Goal: Task Accomplishment & Management: Complete application form

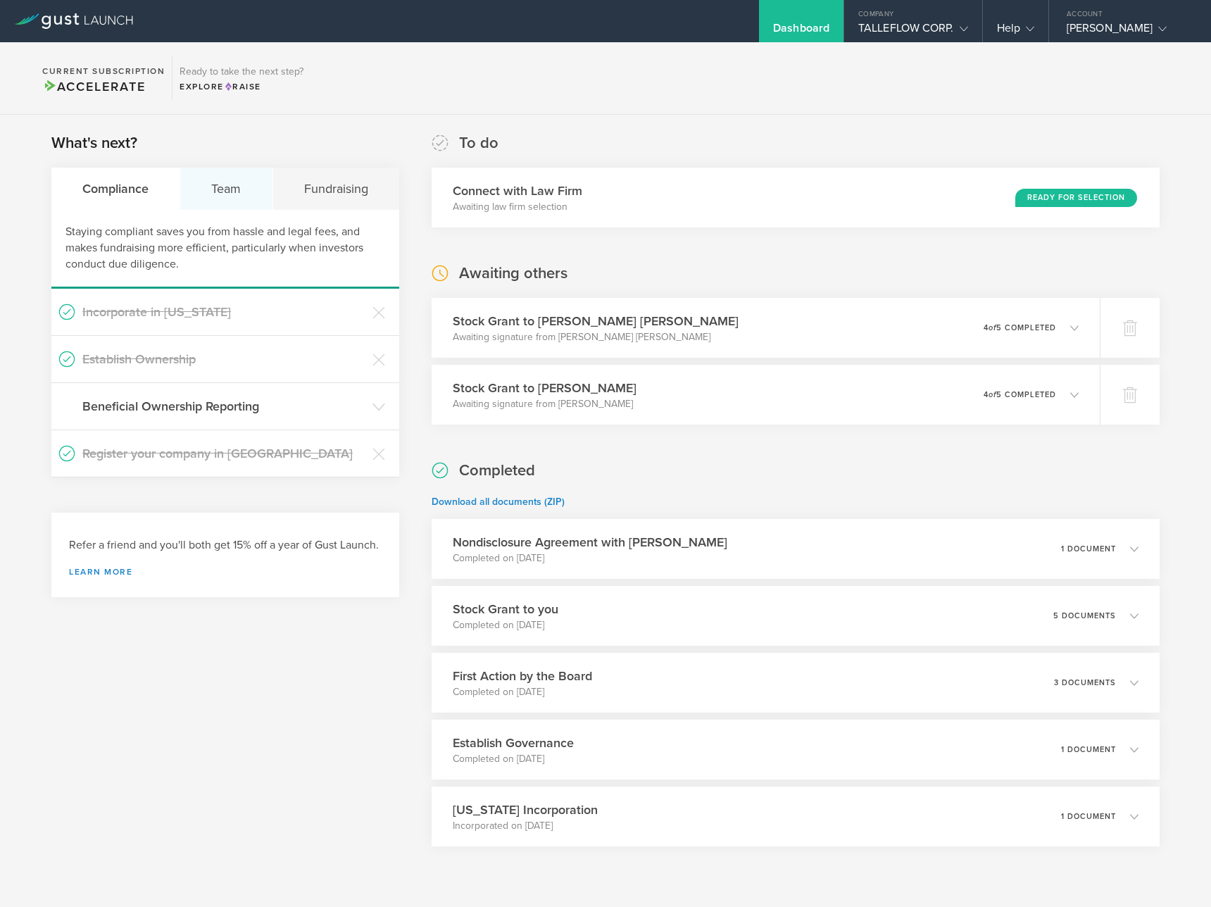
click at [213, 191] on div "Team" at bounding box center [226, 189] width 92 height 42
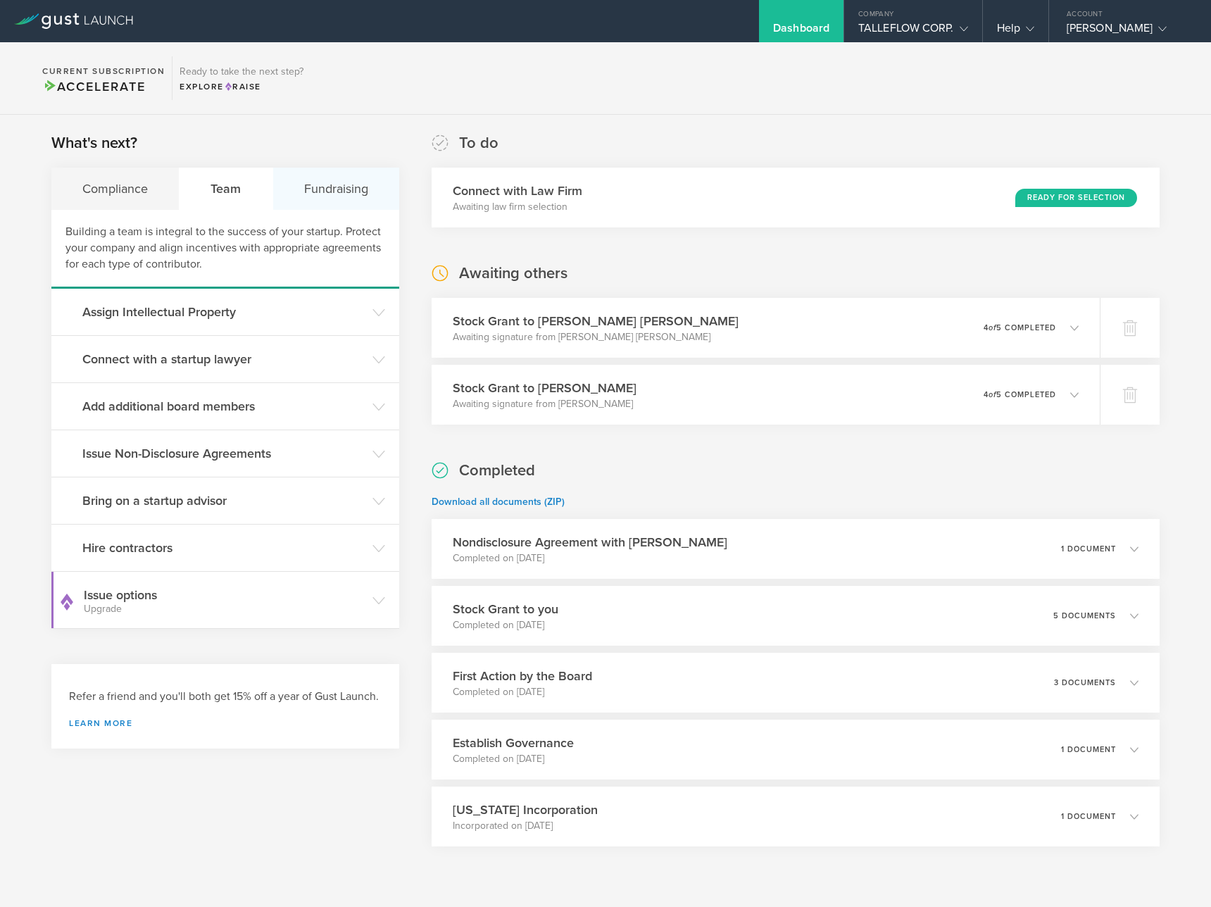
click at [329, 193] on div "Fundraising" at bounding box center [336, 189] width 126 height 42
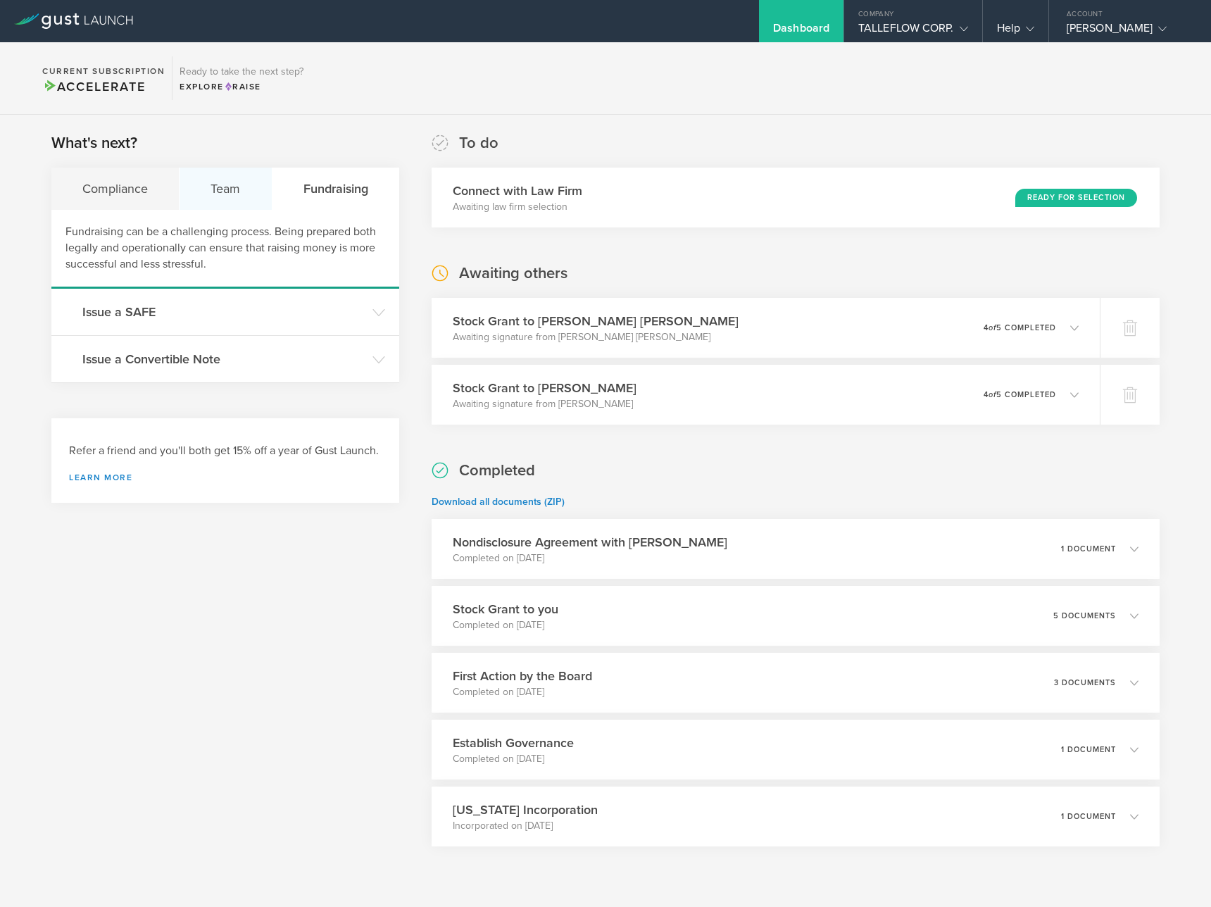
click at [252, 199] on div "Team" at bounding box center [226, 189] width 92 height 42
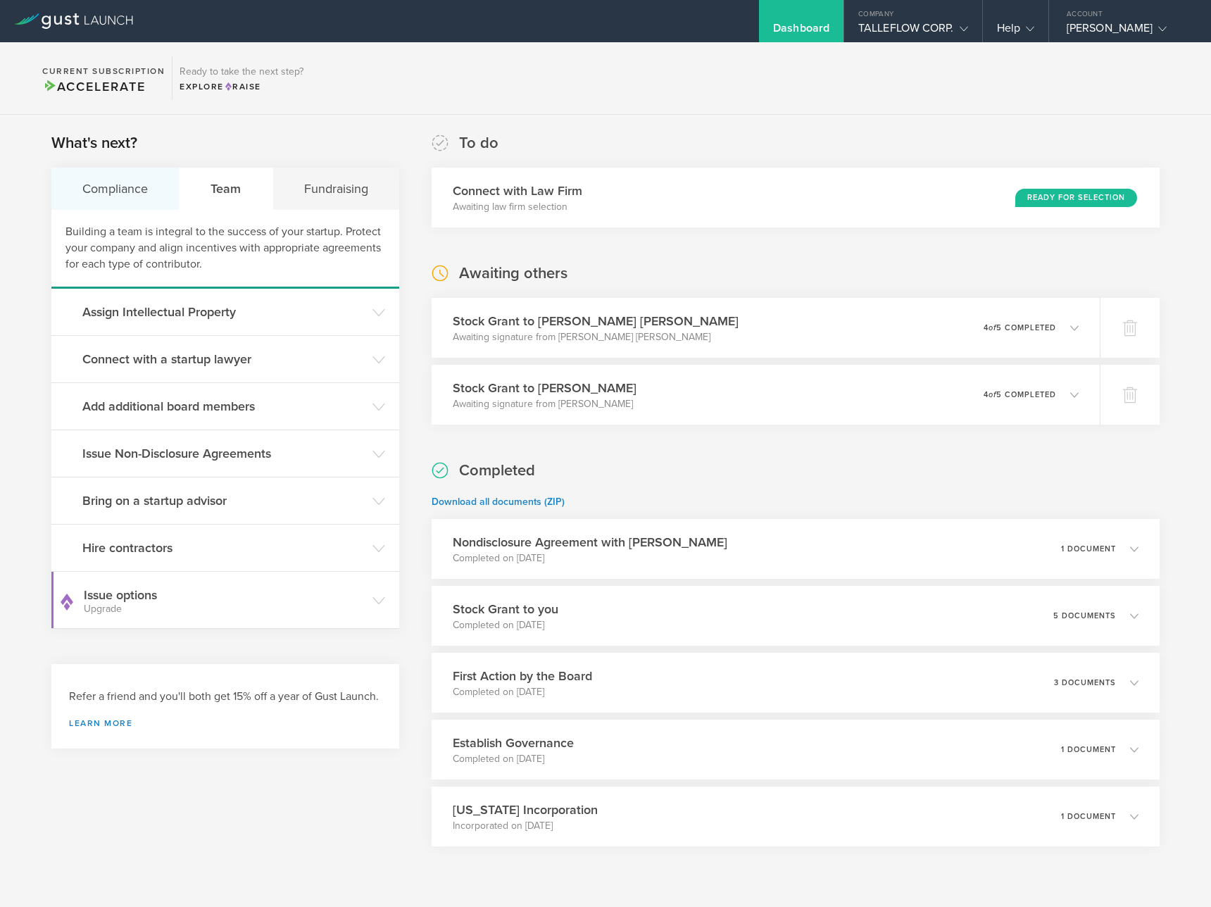
drag, startPoint x: 98, startPoint y: 196, endPoint x: 142, endPoint y: 195, distance: 43.7
click at [99, 196] on div "Compliance" at bounding box center [115, 189] width 128 height 42
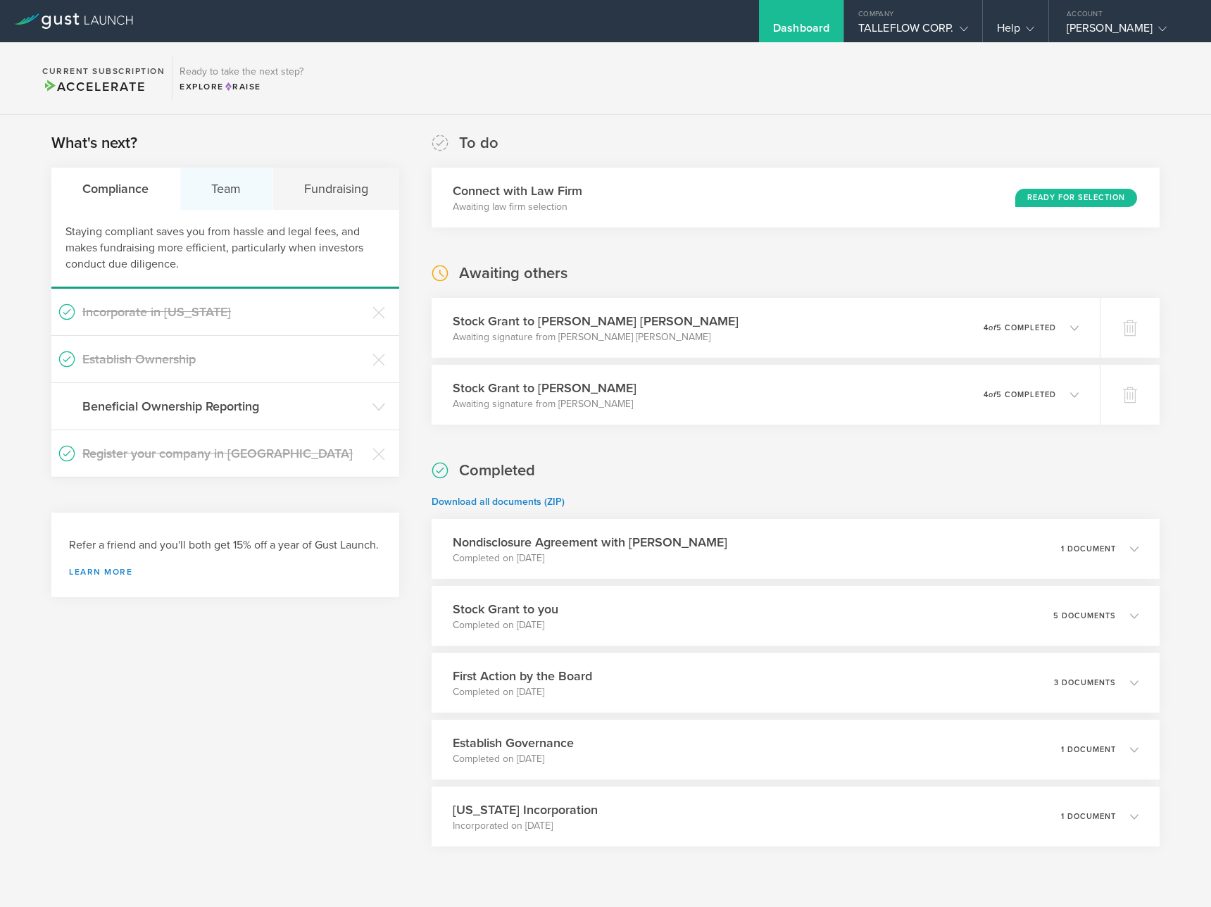
click at [249, 197] on div "Team" at bounding box center [226, 189] width 92 height 42
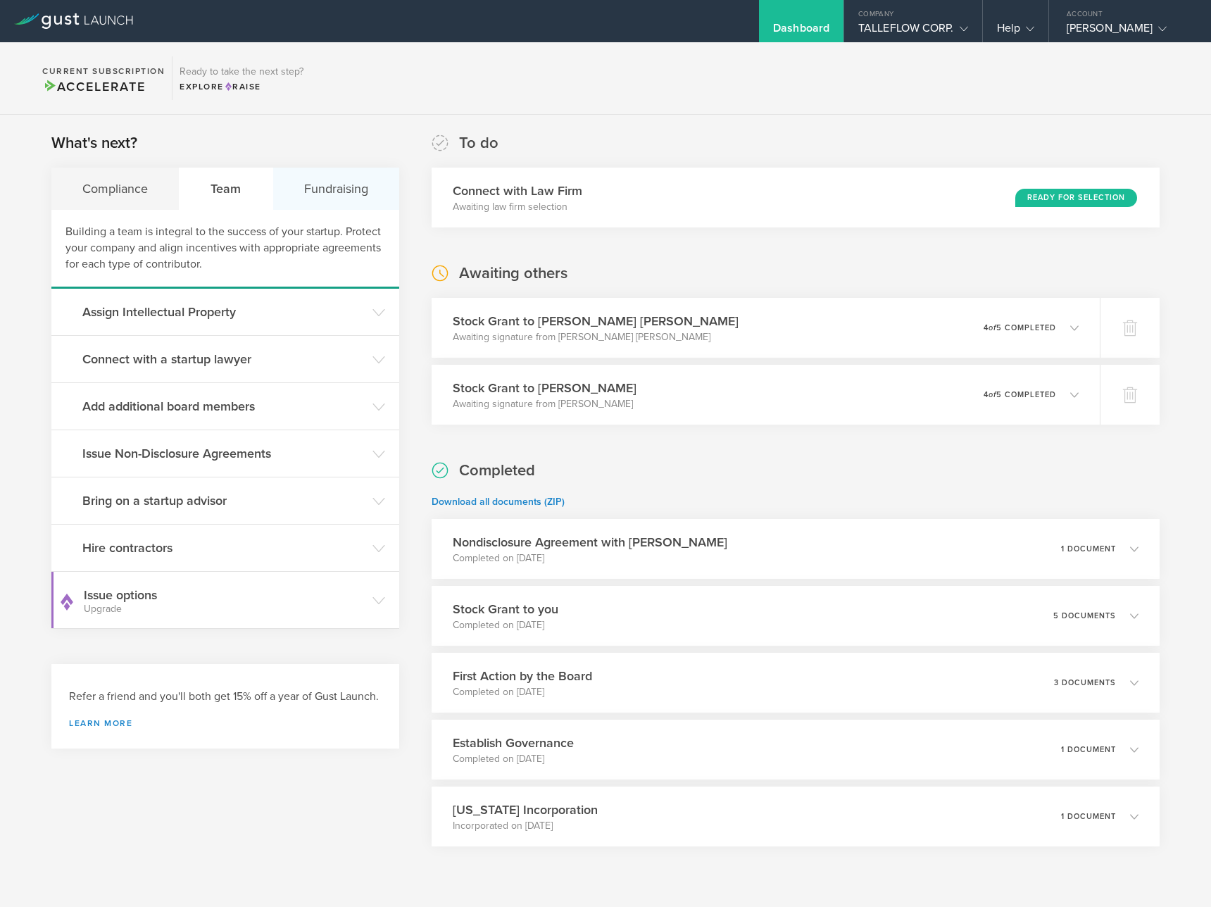
click at [321, 185] on div "Fundraising" at bounding box center [336, 189] width 126 height 42
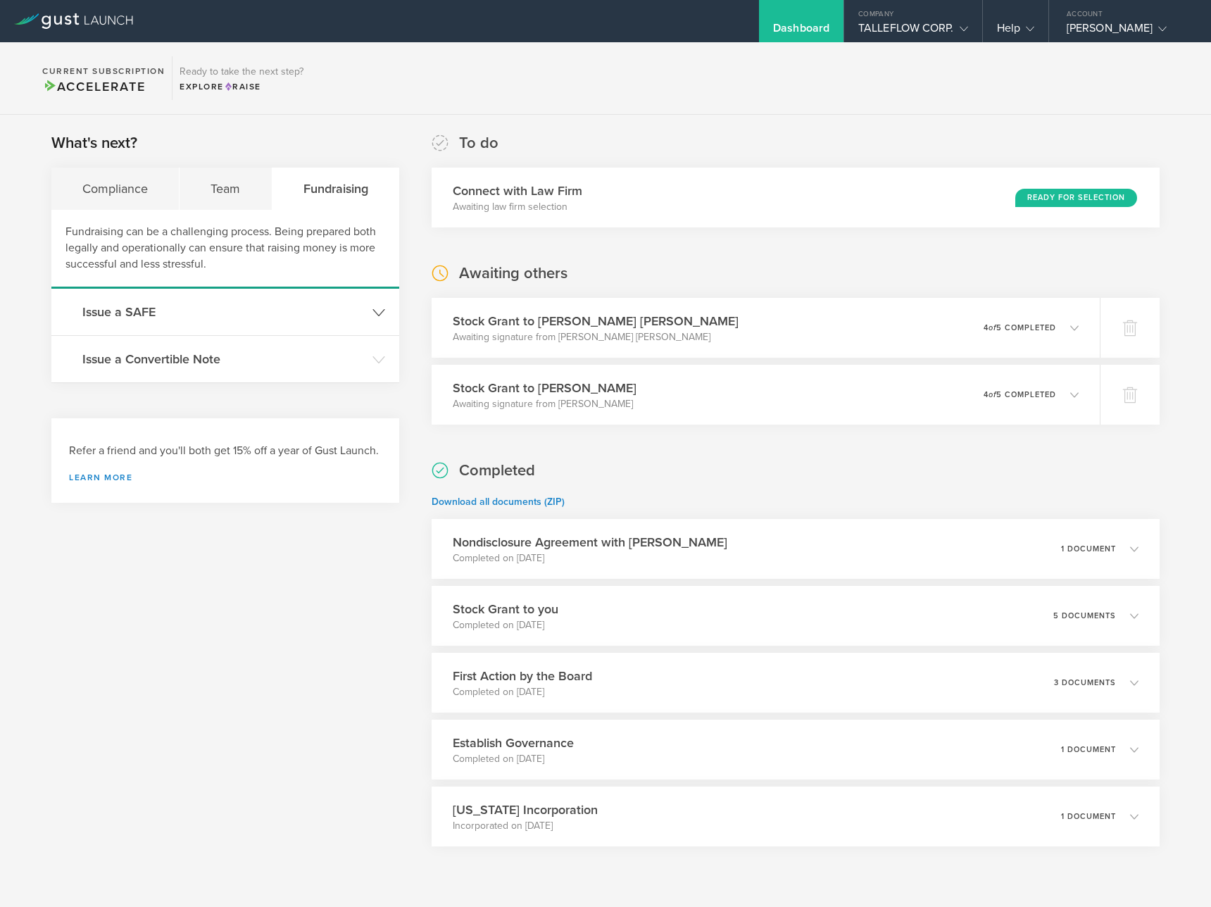
click at [228, 316] on h3 "Issue a SAFE" at bounding box center [223, 312] width 283 height 18
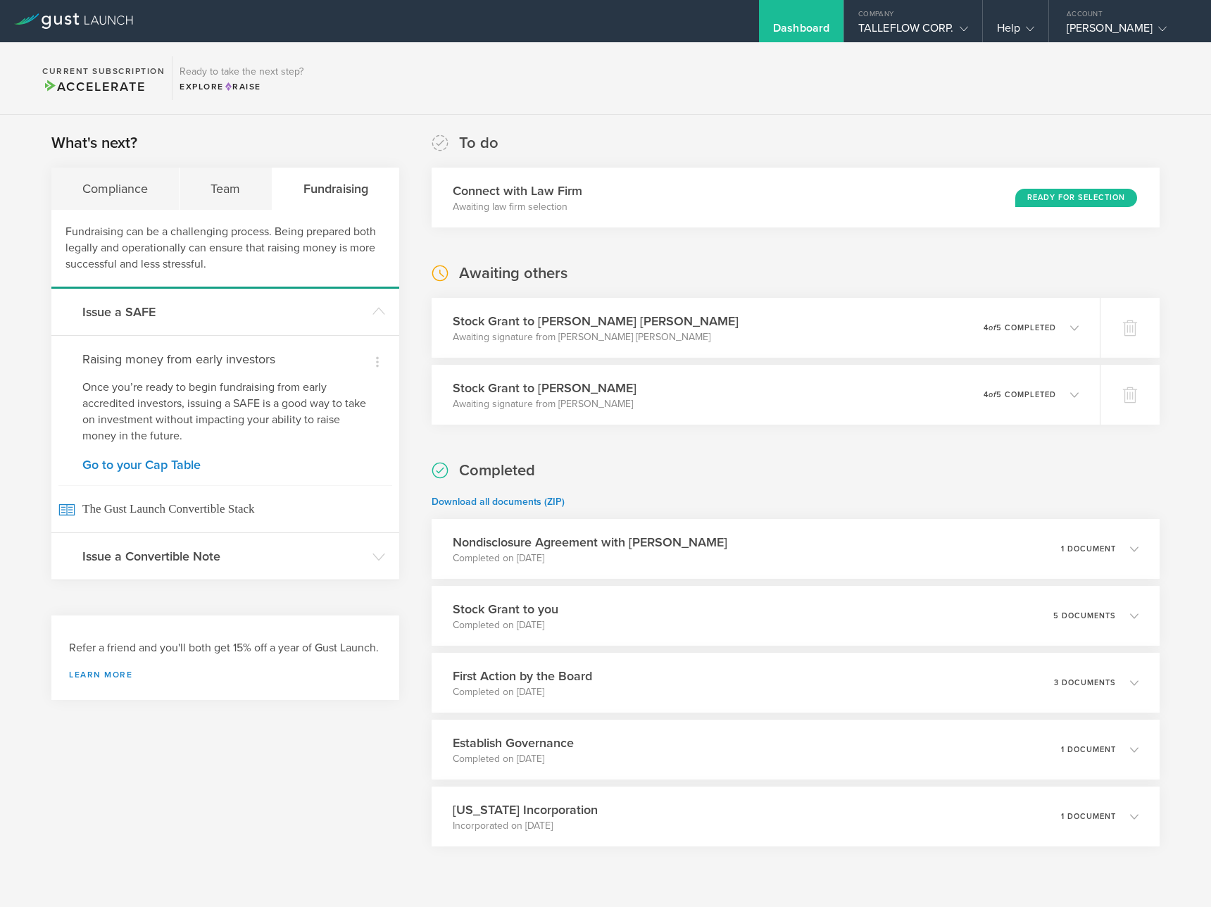
click at [170, 474] on div "Dismiss Raising money from early investors Once you’re ready to begin fundraisi…" at bounding box center [225, 433] width 348 height 197
click at [170, 464] on link "Go to your Cap Table" at bounding box center [225, 465] width 286 height 13
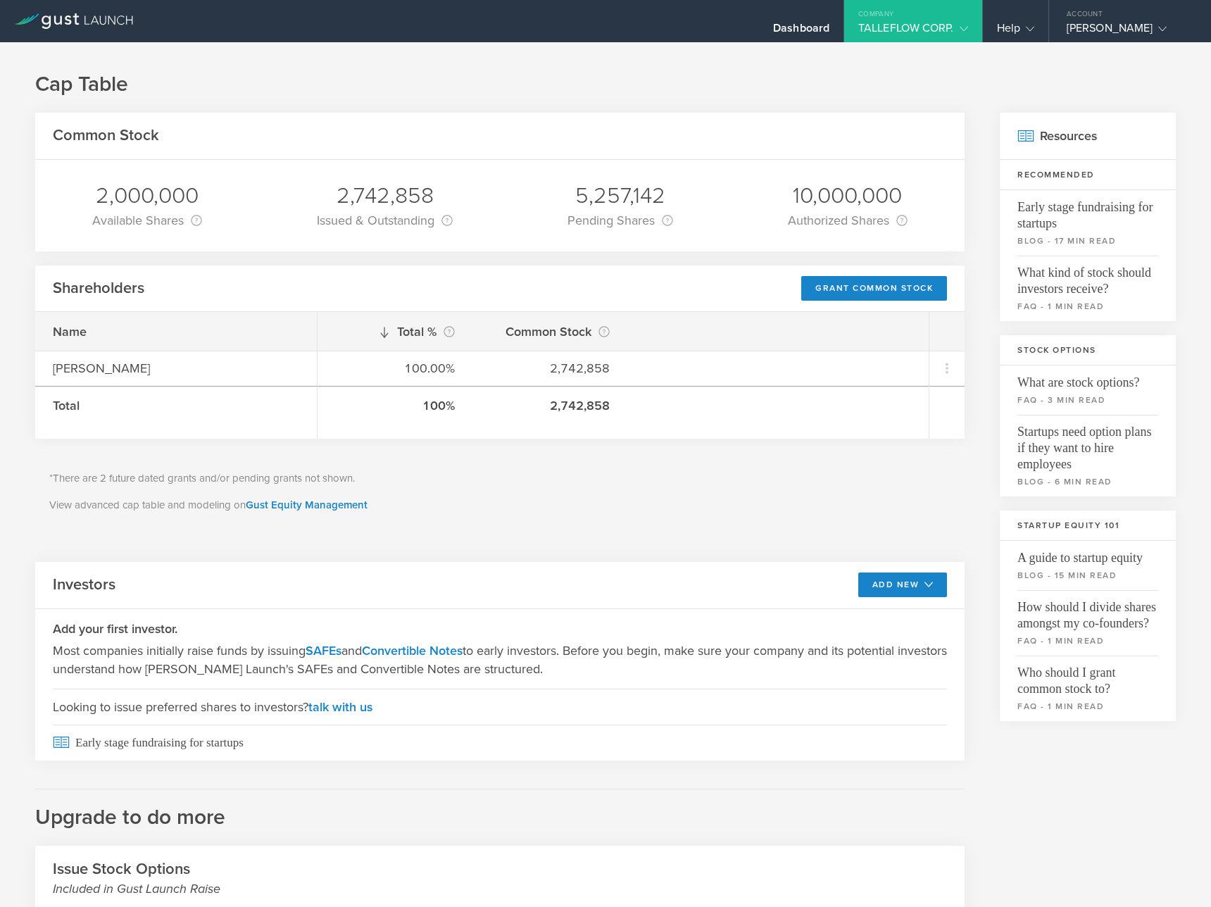
click at [530, 527] on div "*There are 2 future dated grants and/or pending grants not shown. View advanced…" at bounding box center [500, 492] width 930 height 92
click at [925, 582] on icon at bounding box center [929, 584] width 8 height 8
click at [867, 624] on li "SAFE" at bounding box center [890, 616] width 101 height 27
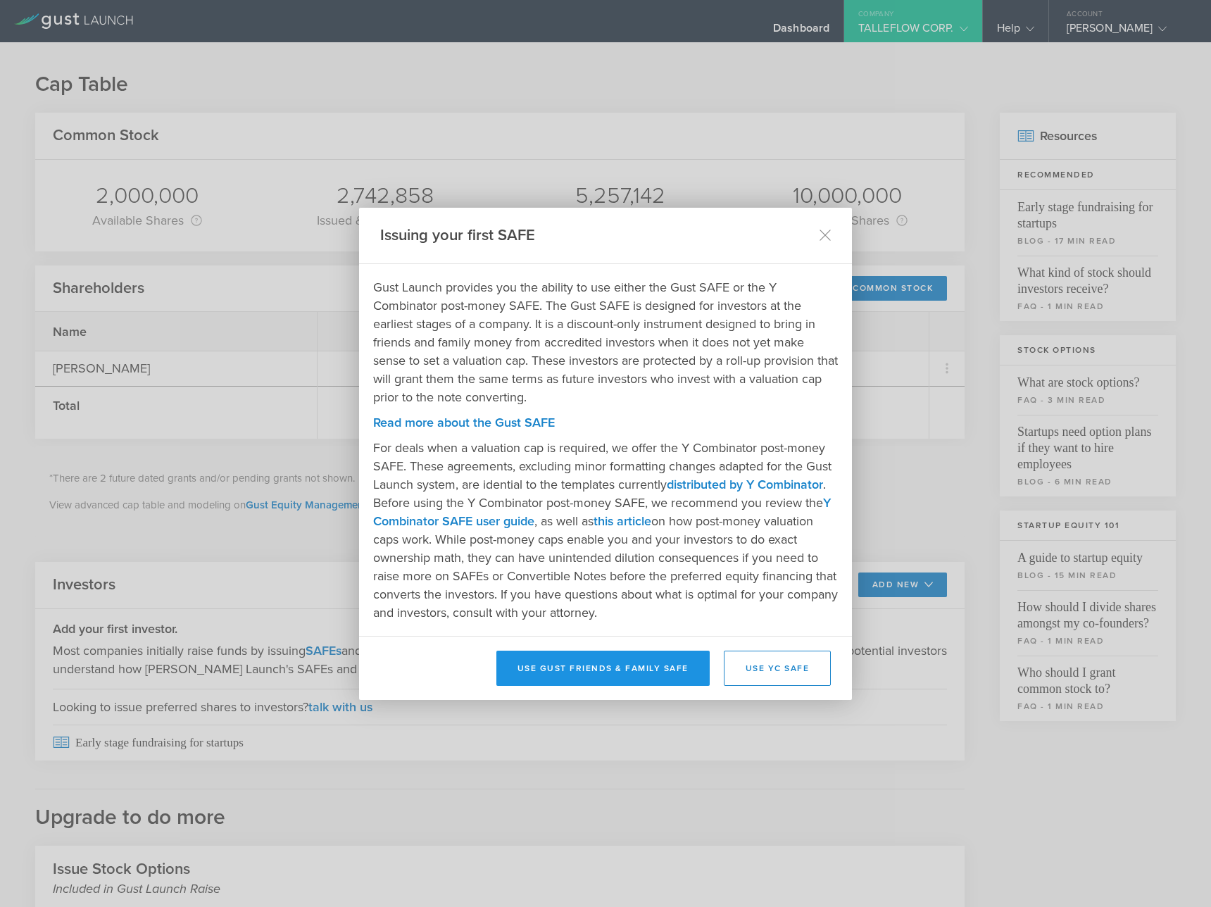
click at [653, 673] on button "Use Gust Friends & Family SAFE" at bounding box center [603, 668] width 213 height 35
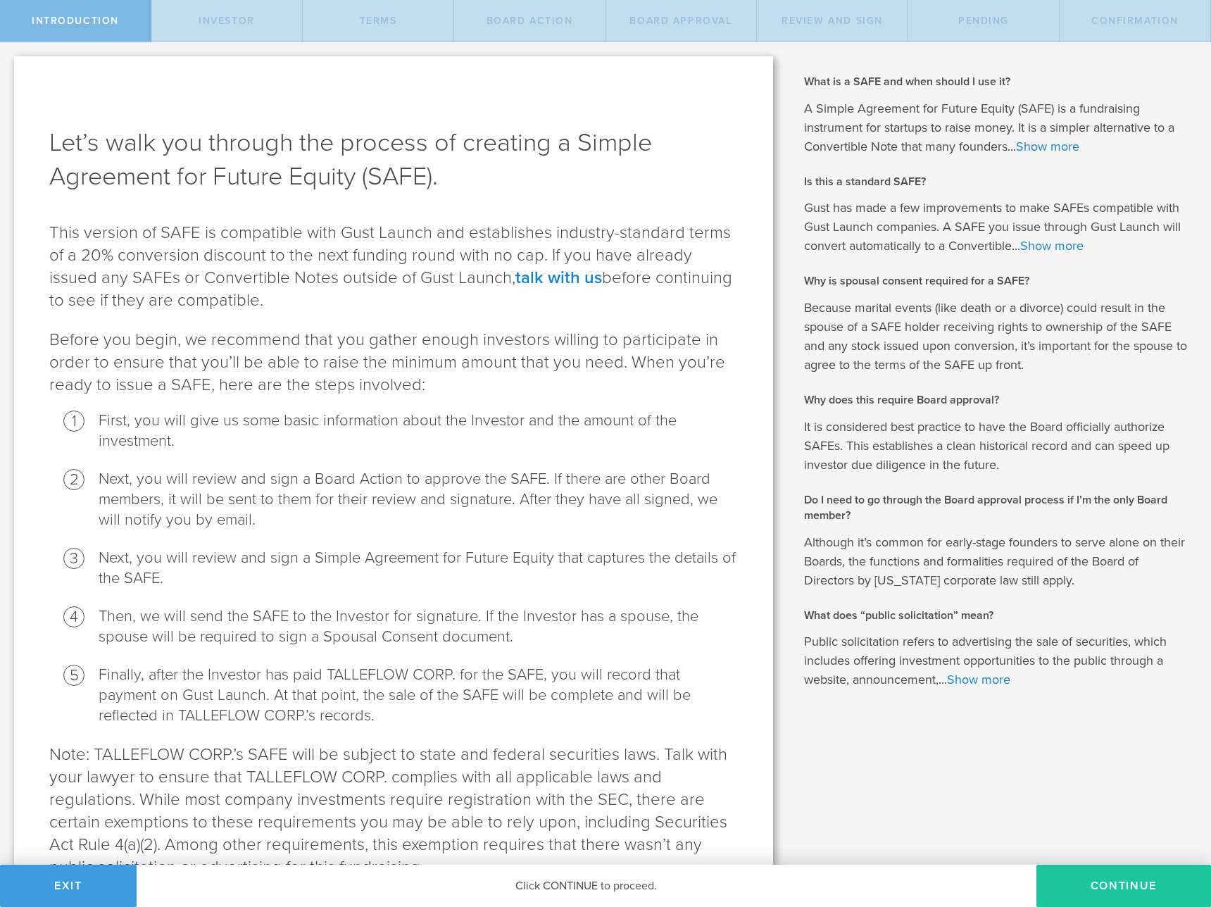
click at [1147, 901] on button "Continue" at bounding box center [1124, 886] width 175 height 42
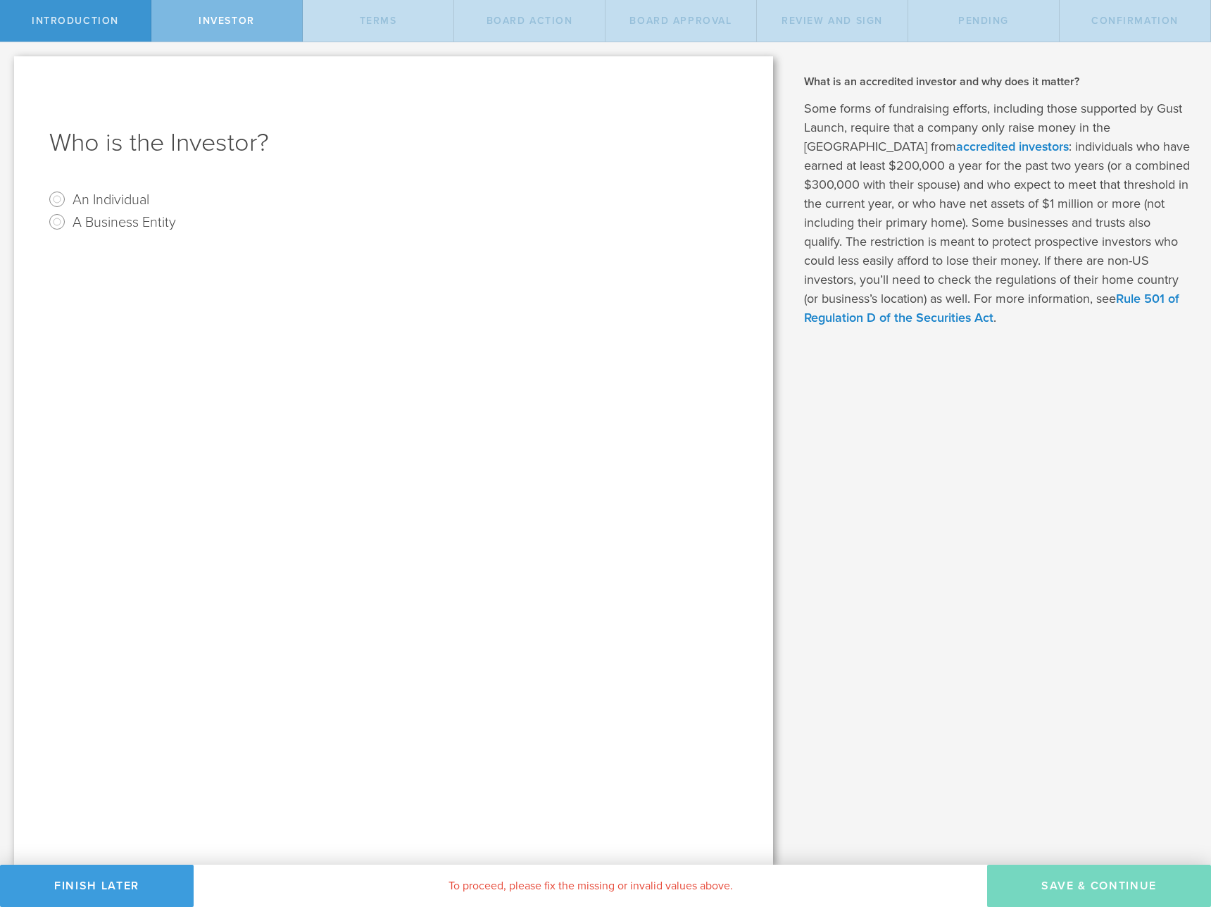
drag, startPoint x: 118, startPoint y: 197, endPoint x: 137, endPoint y: 213, distance: 25.0
click at [118, 197] on label "An Individual" at bounding box center [111, 199] width 77 height 20
click at [68, 197] on input "An Individual" at bounding box center [57, 199] width 23 height 23
radio input "true"
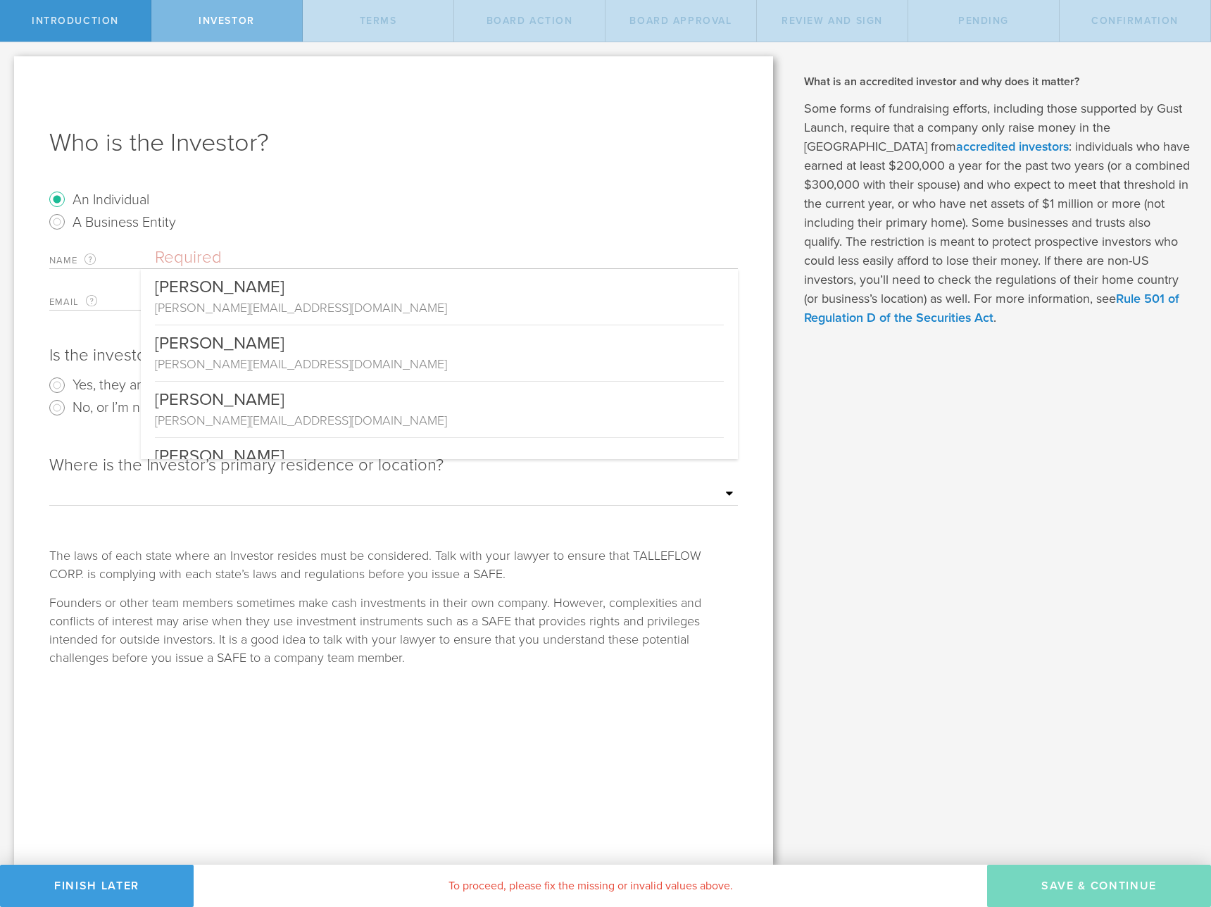
click at [203, 262] on input "text" at bounding box center [446, 257] width 583 height 21
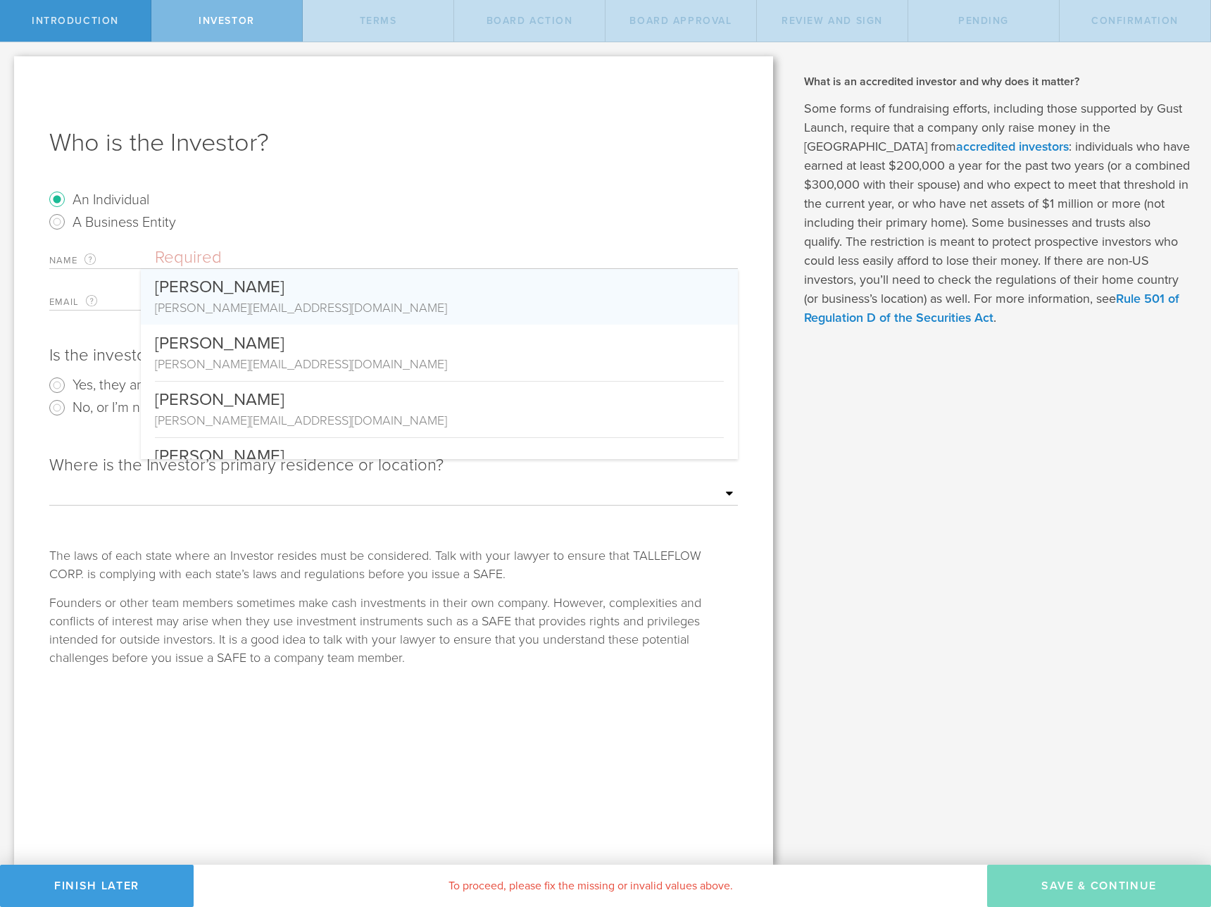
click at [207, 627] on div "Founders or other team members sometimes make cash investments in their own com…" at bounding box center [393, 630] width 689 height 73
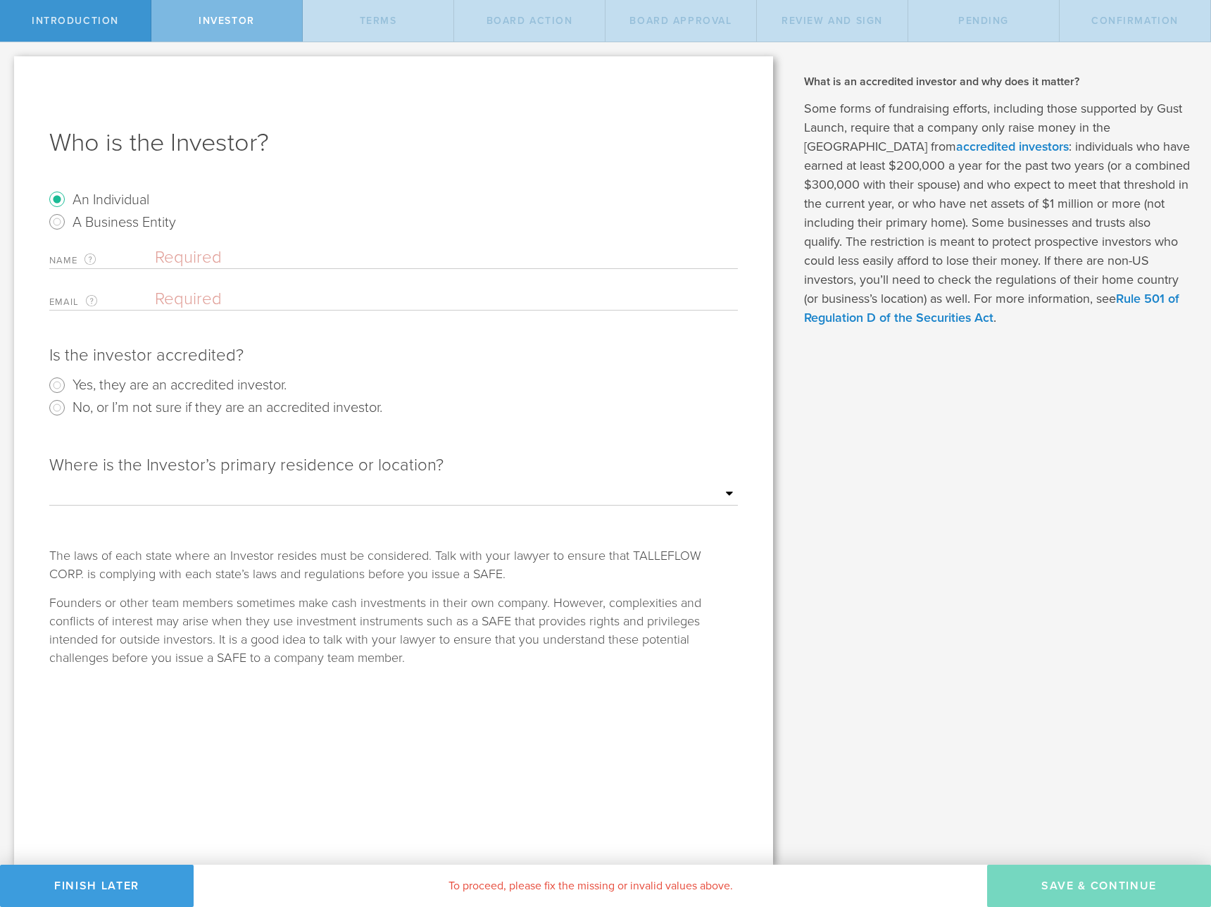
click at [194, 413] on label "No, or I’m not sure if they are an accredited investor." at bounding box center [228, 407] width 310 height 20
click at [68, 413] on input "No, or I’m not sure if they are an accredited investor." at bounding box center [57, 408] width 23 height 23
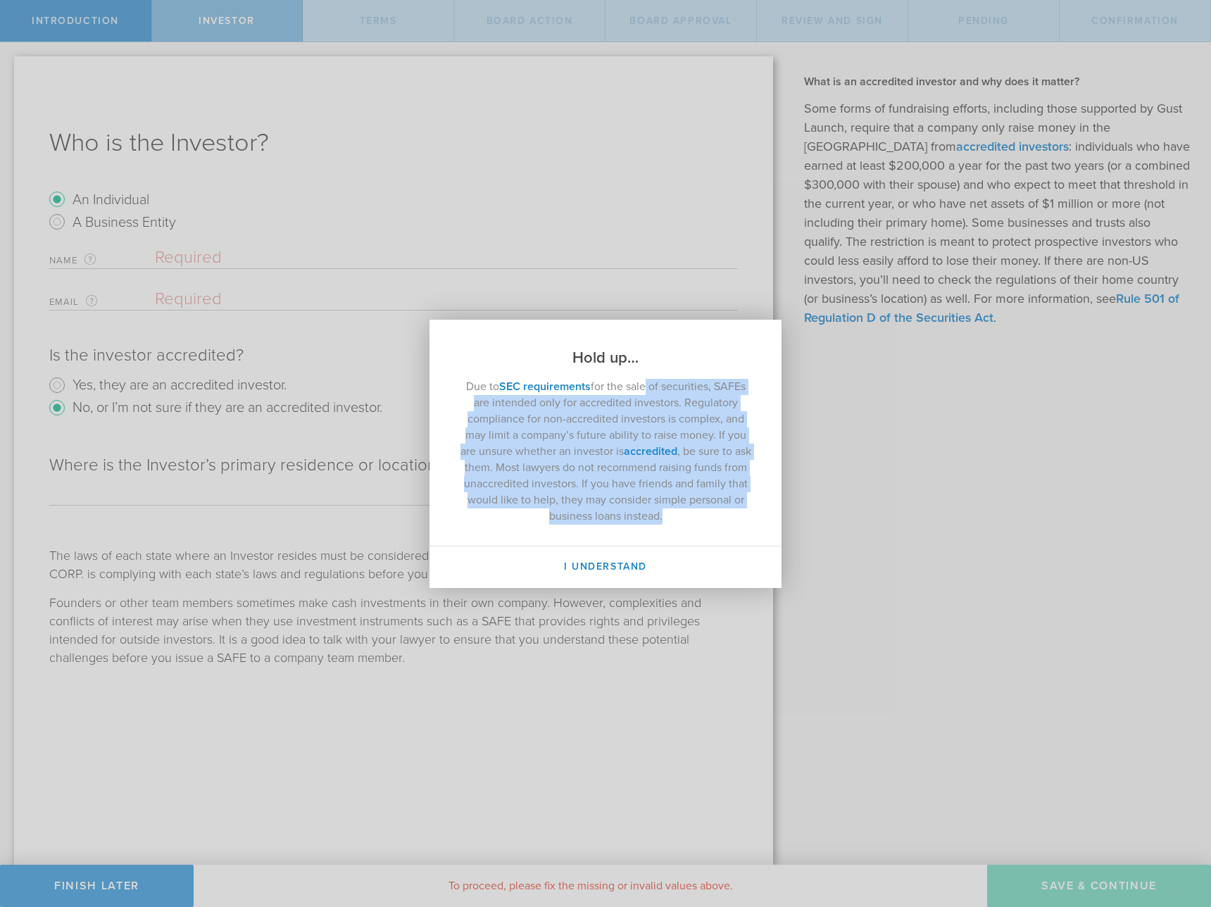
drag, startPoint x: 642, startPoint y: 392, endPoint x: 732, endPoint y: 509, distance: 147.2
click at [732, 509] on p "Due to SEC requirements for the sale of securities, SAFEs are intended only for…" at bounding box center [606, 452] width 296 height 146
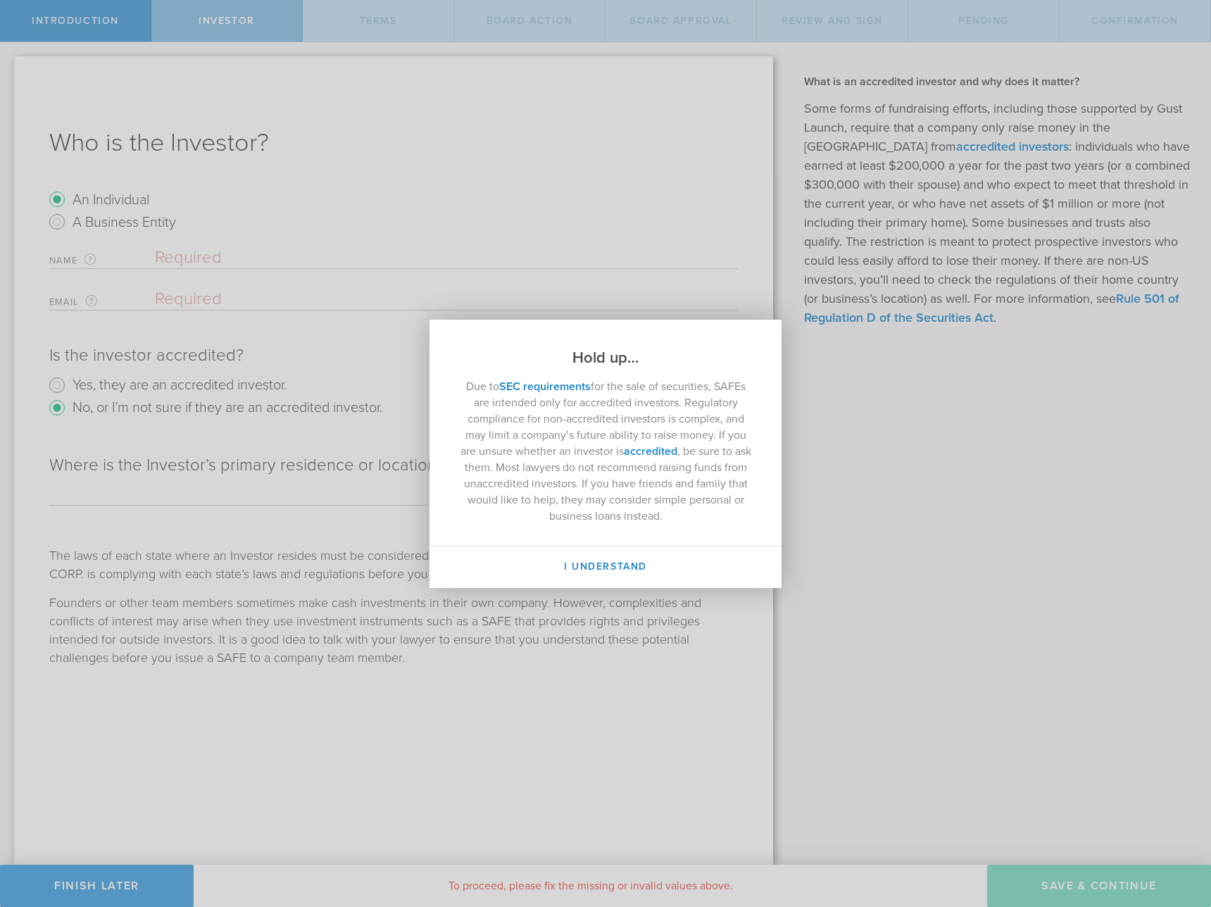
click at [732, 509] on p "Due to SEC requirements for the sale of securities, SAFEs are intended only for…" at bounding box center [606, 452] width 296 height 146
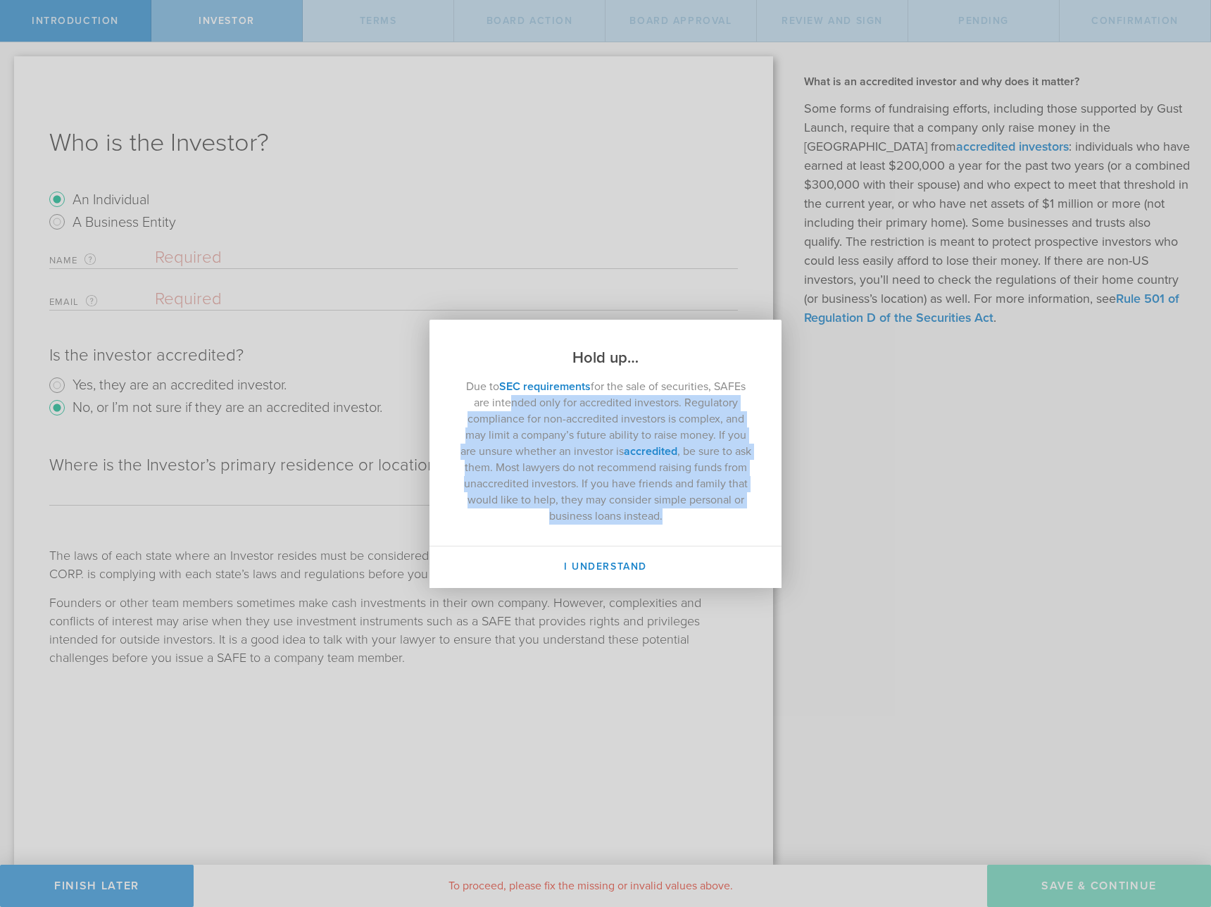
drag, startPoint x: 699, startPoint y: 501, endPoint x: 506, endPoint y: 411, distance: 213.9
click at [506, 411] on p "Due to SEC requirements for the sale of securities, SAFEs are intended only for…" at bounding box center [606, 452] width 296 height 146
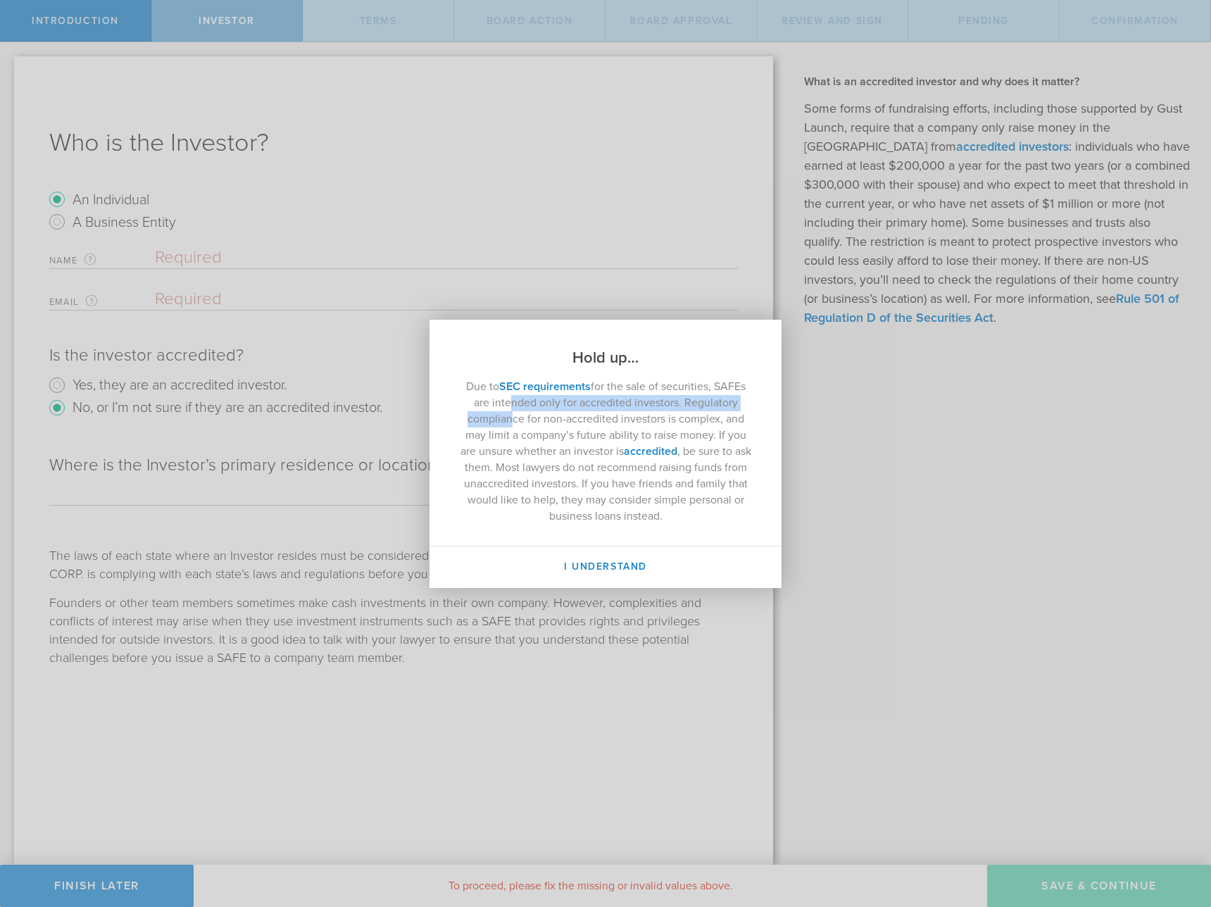
click at [505, 411] on p "Due to SEC requirements for the sale of securities, SAFEs are intended only for…" at bounding box center [606, 452] width 296 height 146
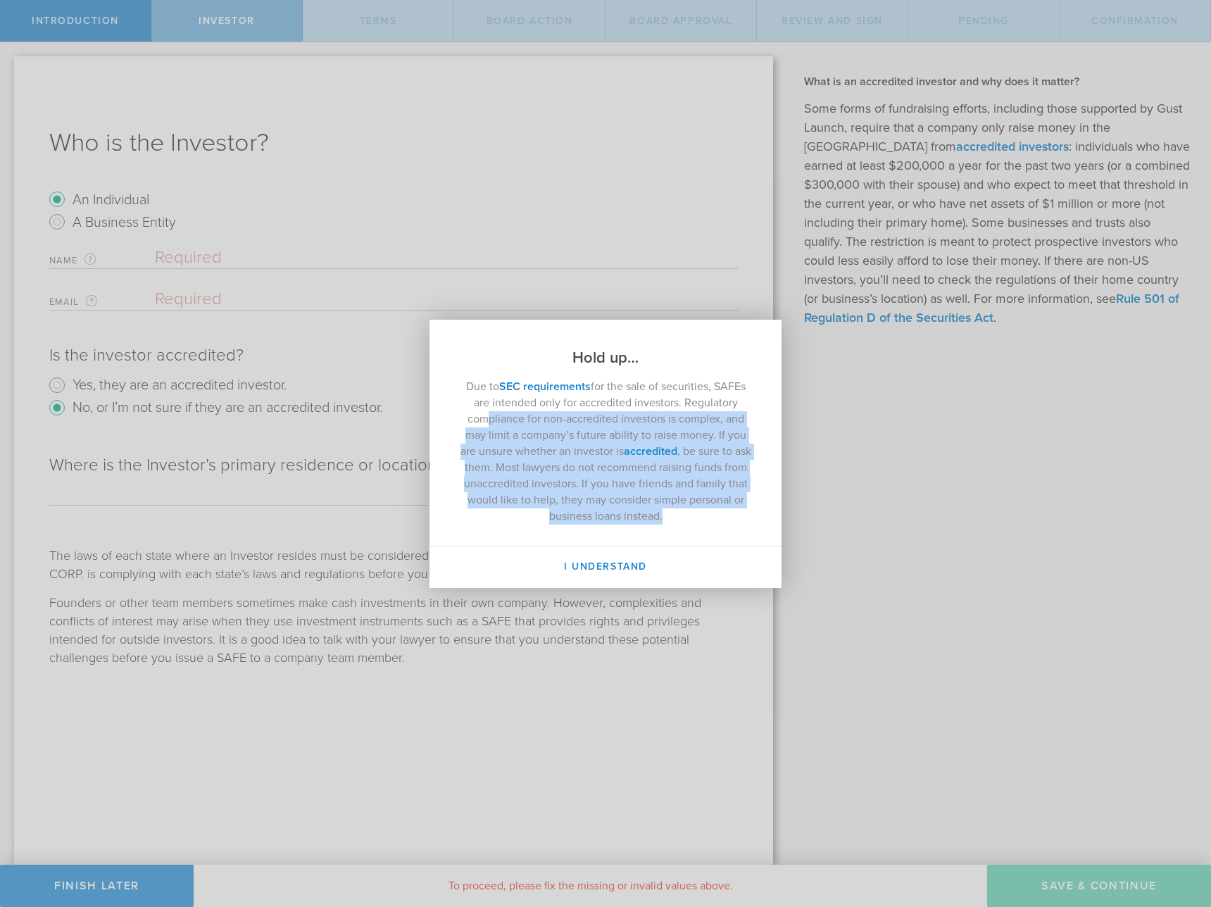
drag, startPoint x: 482, startPoint y: 421, endPoint x: 738, endPoint y: 542, distance: 282.9
click at [738, 542] on div "Due to SEC requirements for the sale of securities, SAFEs are intended only for…" at bounding box center [606, 456] width 352 height 177
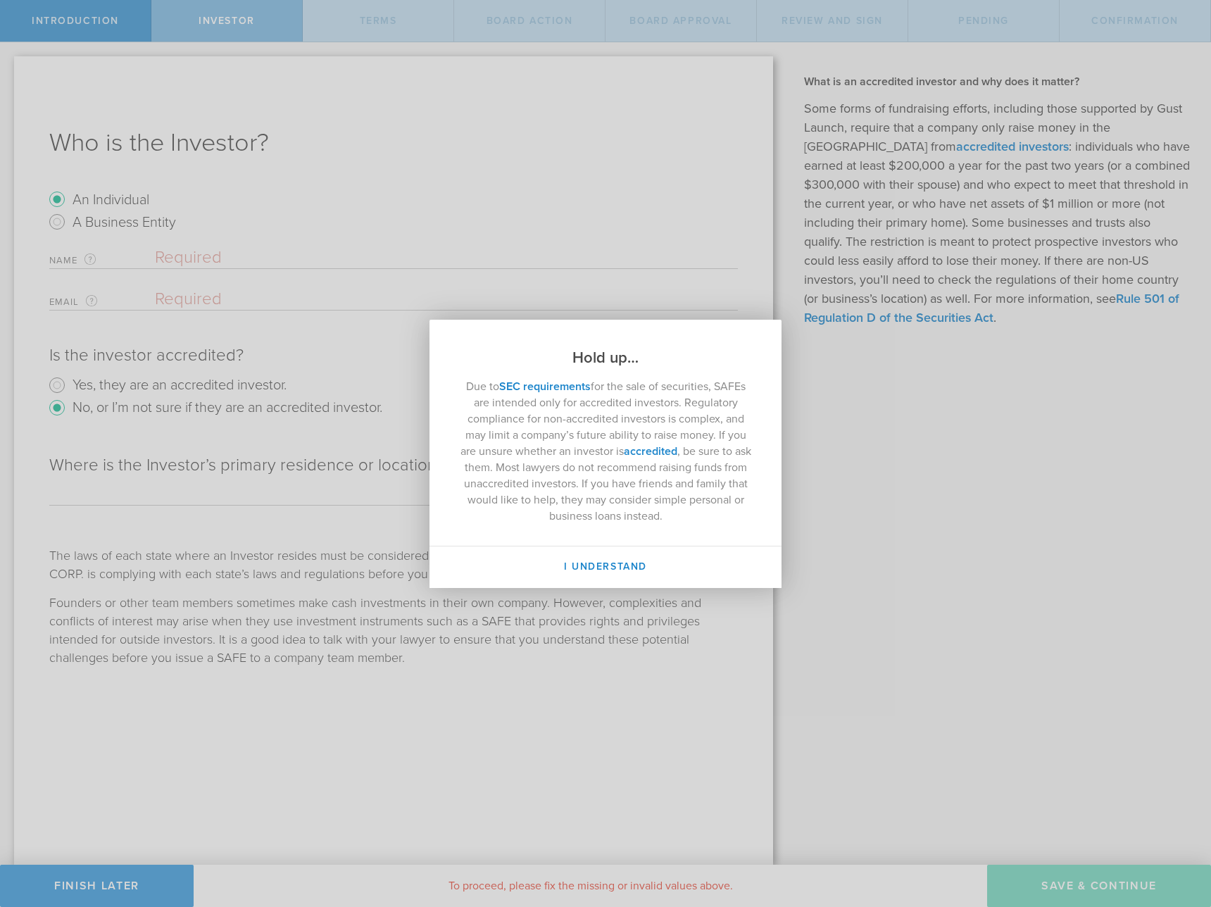
click at [747, 546] on div "I Understand" at bounding box center [606, 567] width 352 height 42
click at [685, 557] on button "I Understand" at bounding box center [606, 568] width 352 height 42
radio input "false"
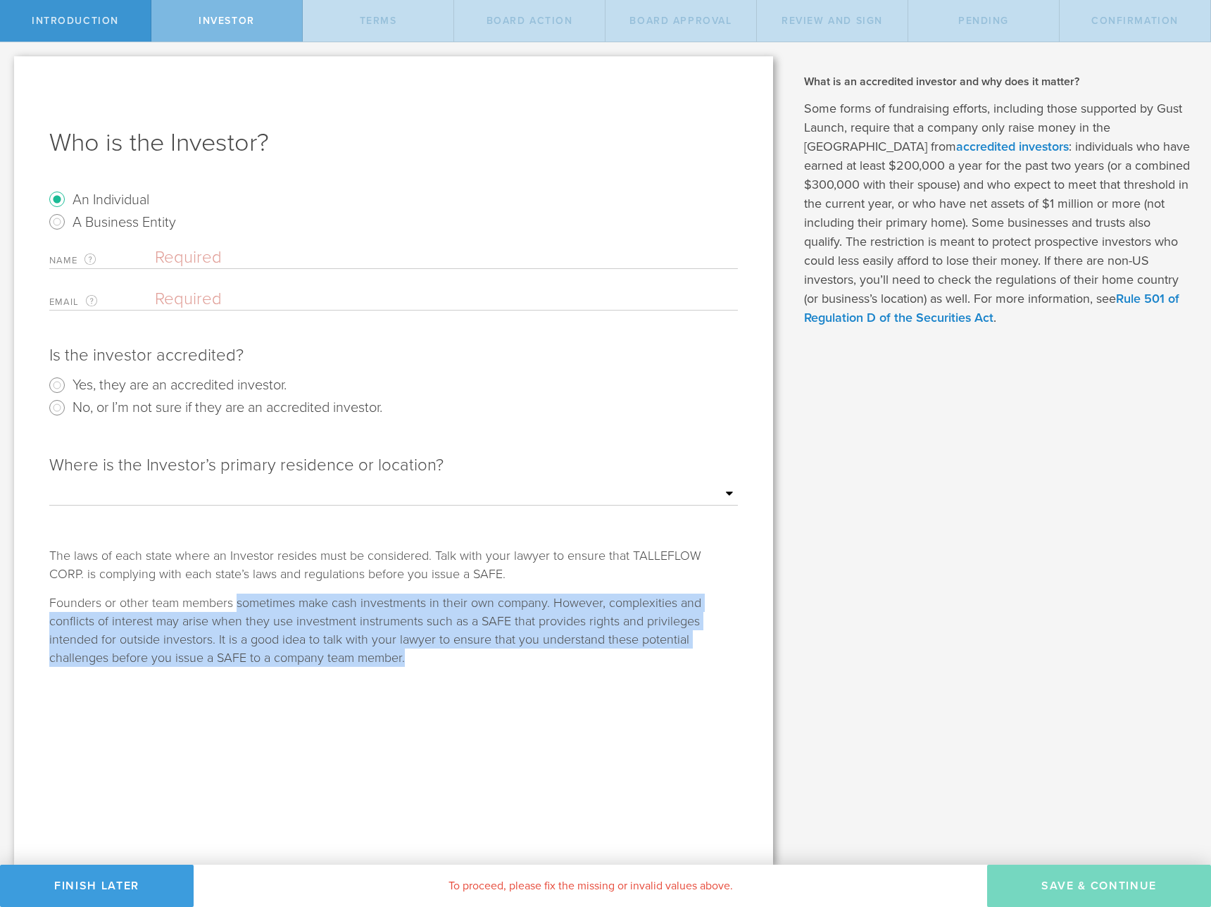
drag, startPoint x: 706, startPoint y: 649, endPoint x: 236, endPoint y: 600, distance: 472.4
click at [236, 600] on div "Founders or other team members sometimes make cash investments in their own com…" at bounding box center [393, 630] width 689 height 73
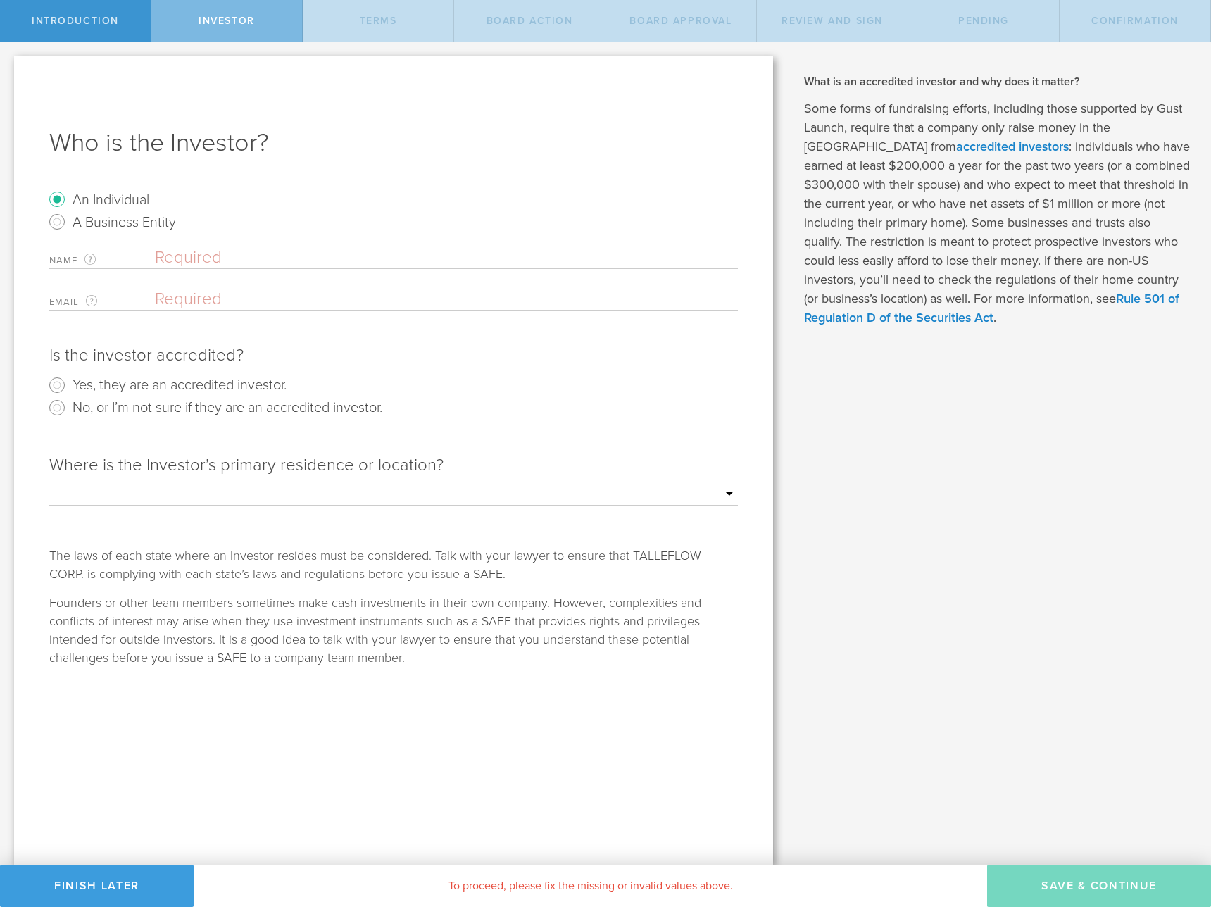
drag, startPoint x: 236, startPoint y: 600, endPoint x: 266, endPoint y: 600, distance: 30.3
click at [236, 600] on div "Founders or other team members sometimes make cash investments in their own com…" at bounding box center [393, 630] width 689 height 73
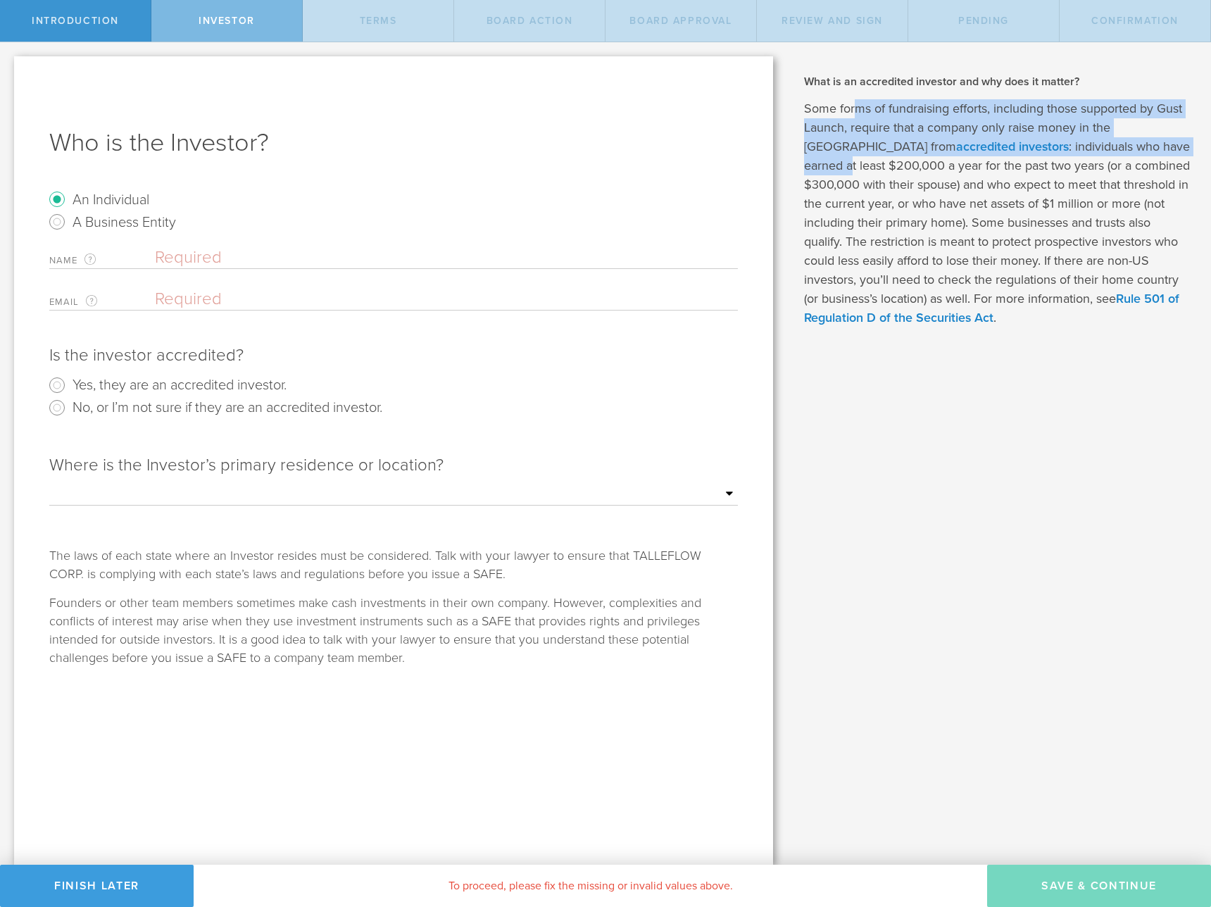
drag, startPoint x: 856, startPoint y: 112, endPoint x: 1121, endPoint y: 148, distance: 267.3
click at [1121, 148] on p "Some forms of fundraising efforts, including those supported by Gust Launch, re…" at bounding box center [997, 213] width 386 height 228
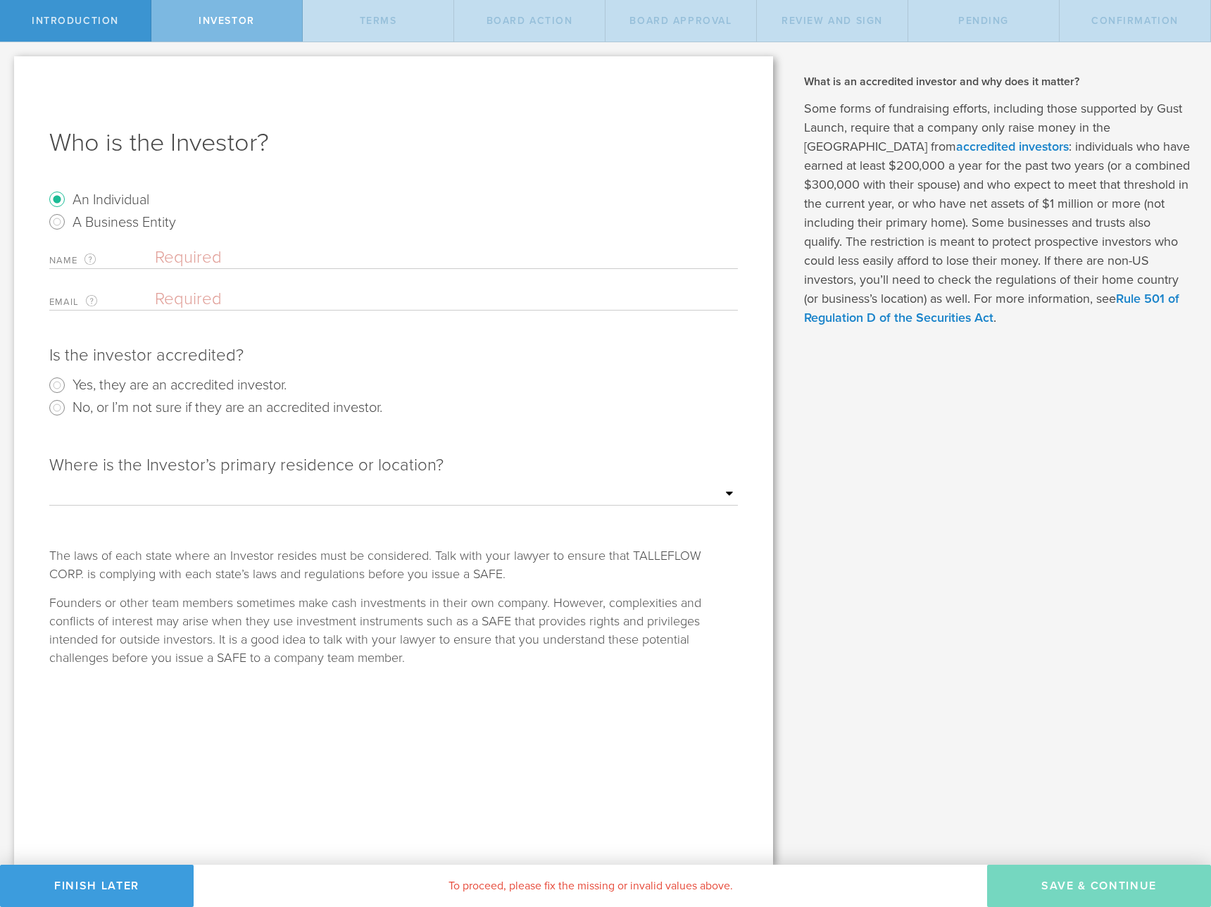
click at [1121, 148] on p "Some forms of fundraising efforts, including those supported by Gust Launch, re…" at bounding box center [997, 213] width 386 height 228
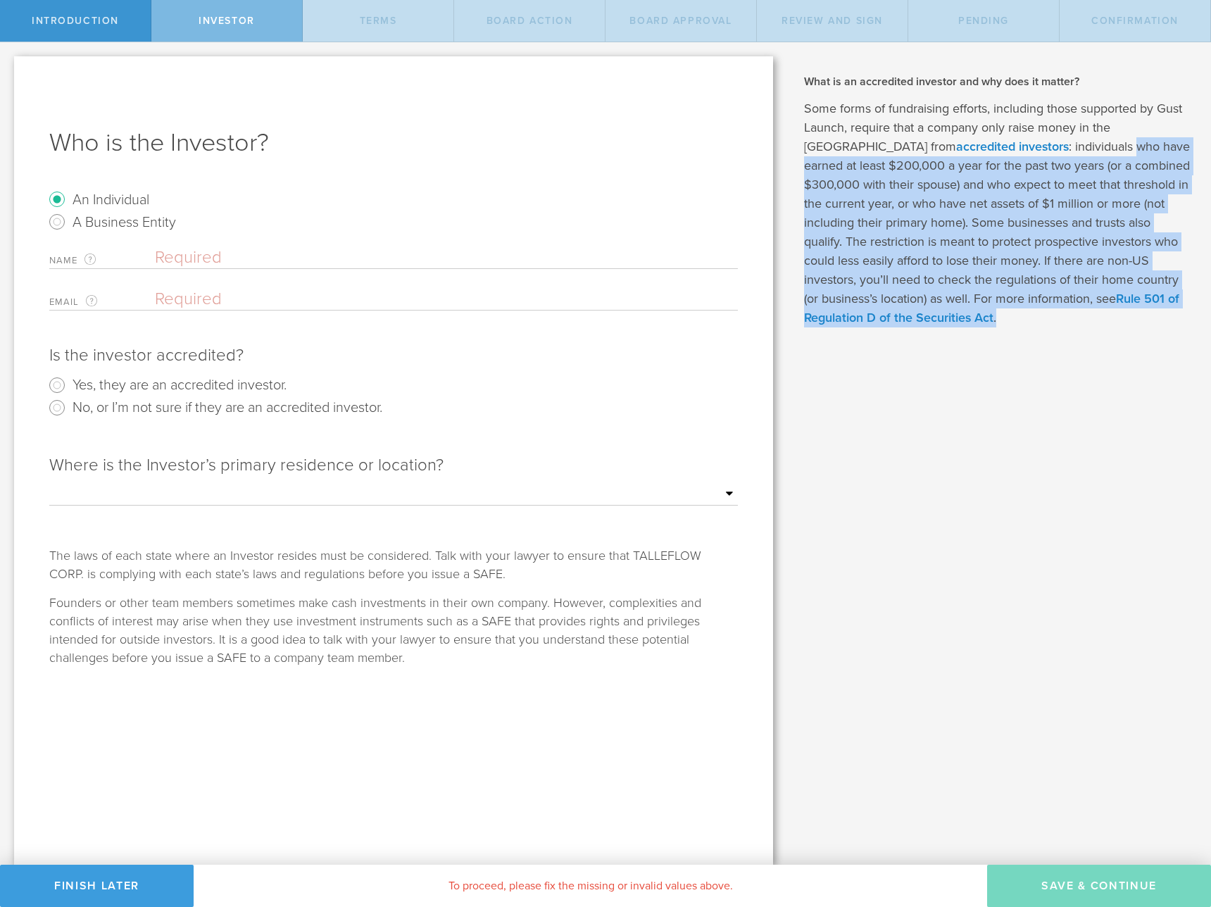
drag, startPoint x: 1014, startPoint y: 151, endPoint x: 1116, endPoint y: 323, distance: 199.6
click at [1116, 323] on p "Some forms of fundraising efforts, including those supported by Gust Launch, re…" at bounding box center [997, 213] width 386 height 228
drag, startPoint x: 1102, startPoint y: 310, endPoint x: 862, endPoint y: 170, distance: 278.1
click at [862, 168] on p "Some forms of fundraising efforts, including those supported by Gust Launch, re…" at bounding box center [997, 213] width 386 height 228
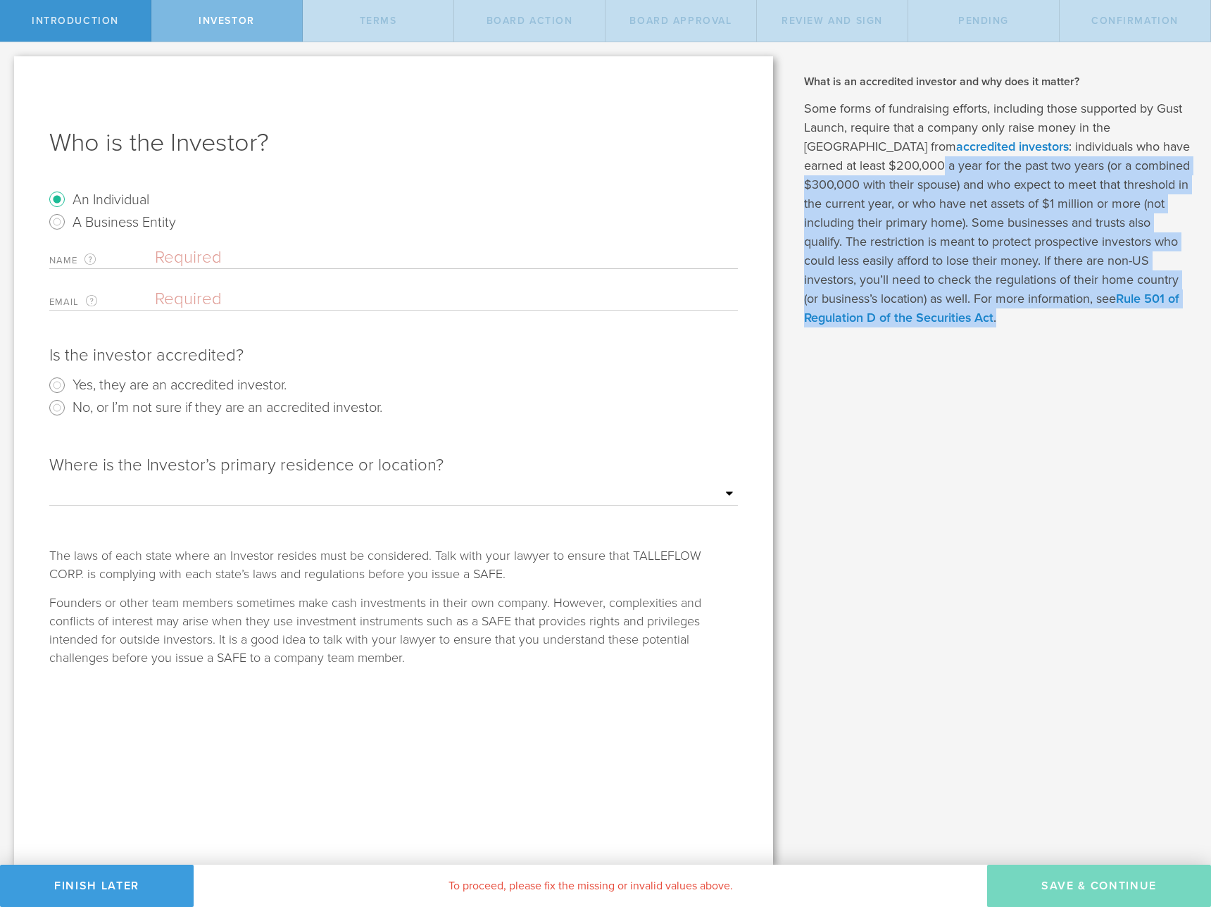
click at [982, 187] on p "Some forms of fundraising efforts, including those supported by Gust Launch, re…" at bounding box center [997, 213] width 386 height 228
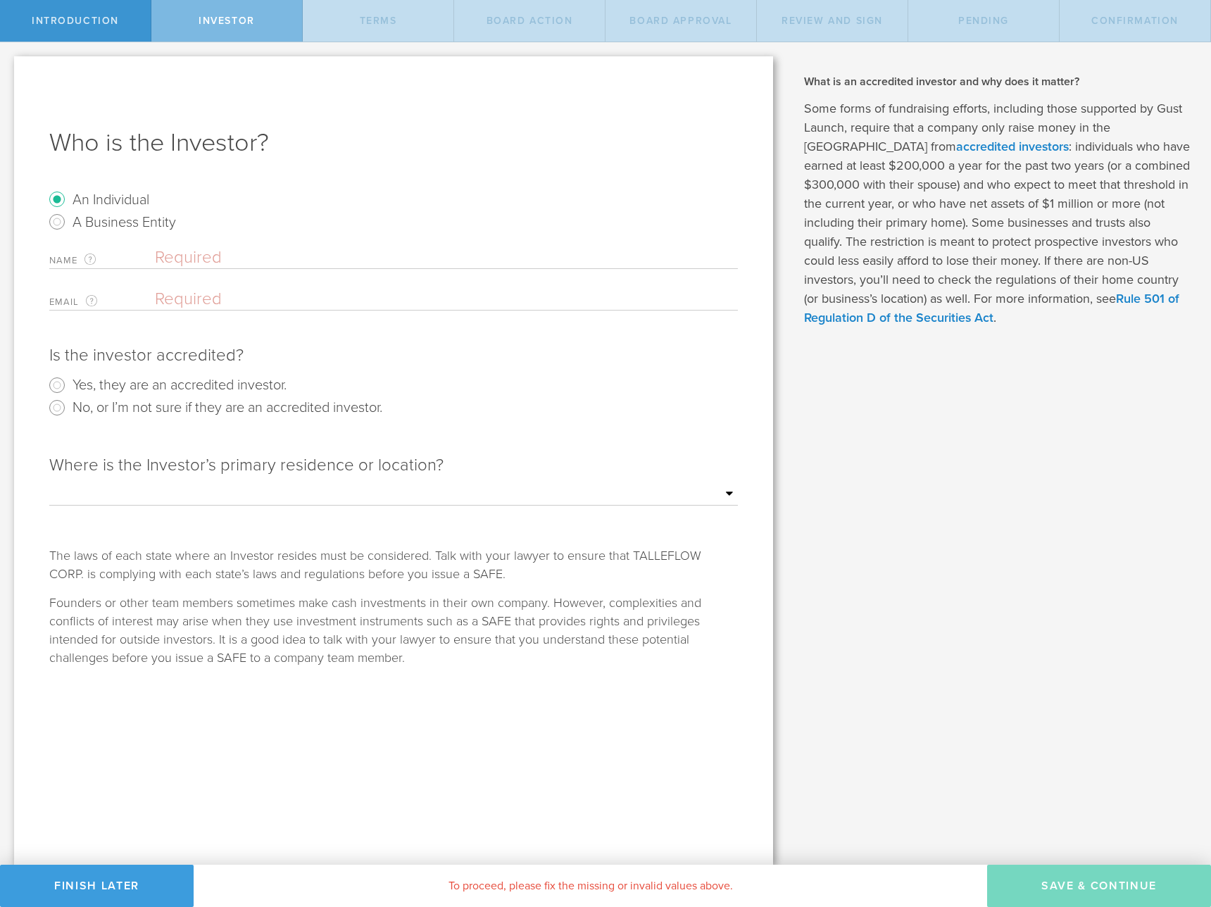
click at [923, 202] on p "Some forms of fundraising efforts, including those supported by Gust Launch, re…" at bounding box center [997, 213] width 386 height 228
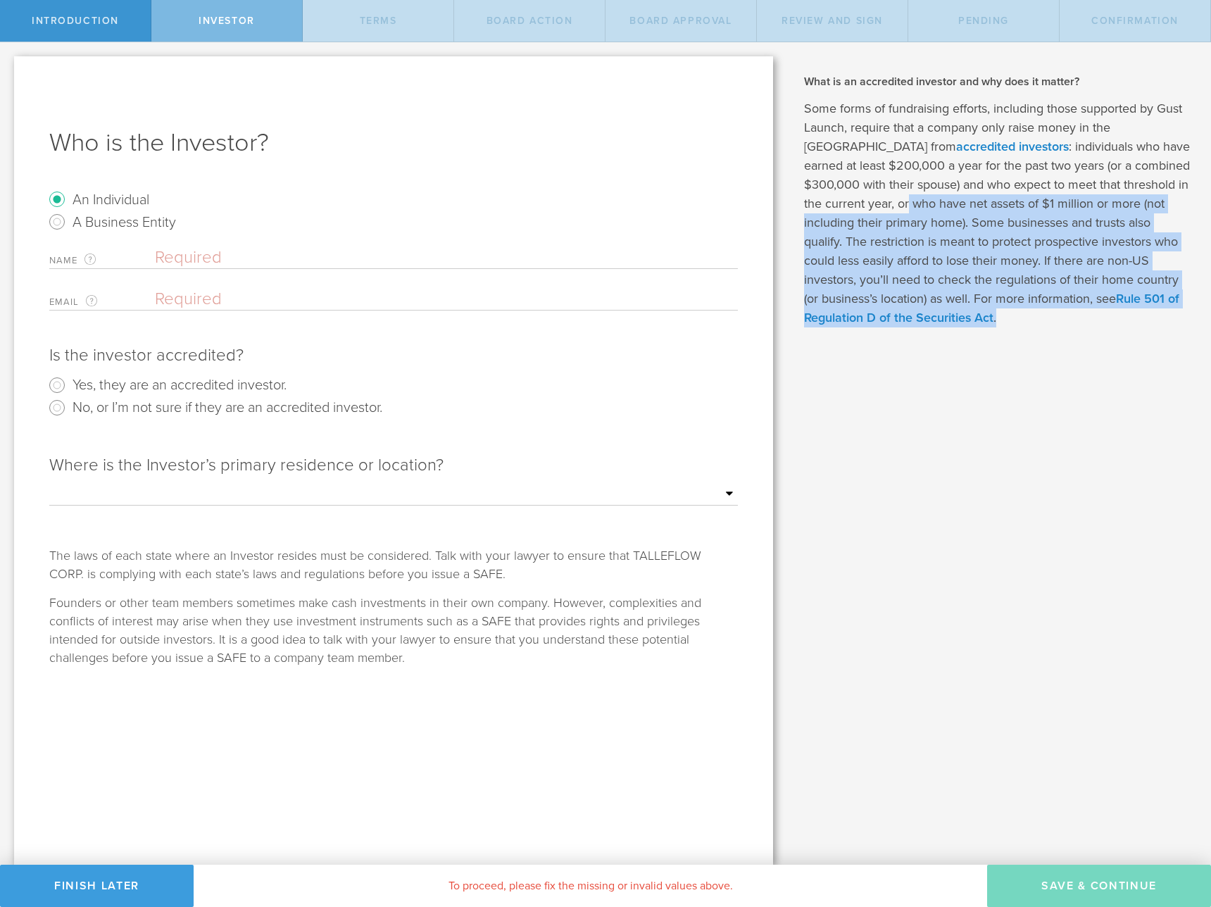
drag, startPoint x: 886, startPoint y: 205, endPoint x: 1077, endPoint y: 313, distance: 219.5
click at [1077, 313] on p "Some forms of fundraising efforts, including those supported by Gust Launch, re…" at bounding box center [997, 213] width 386 height 228
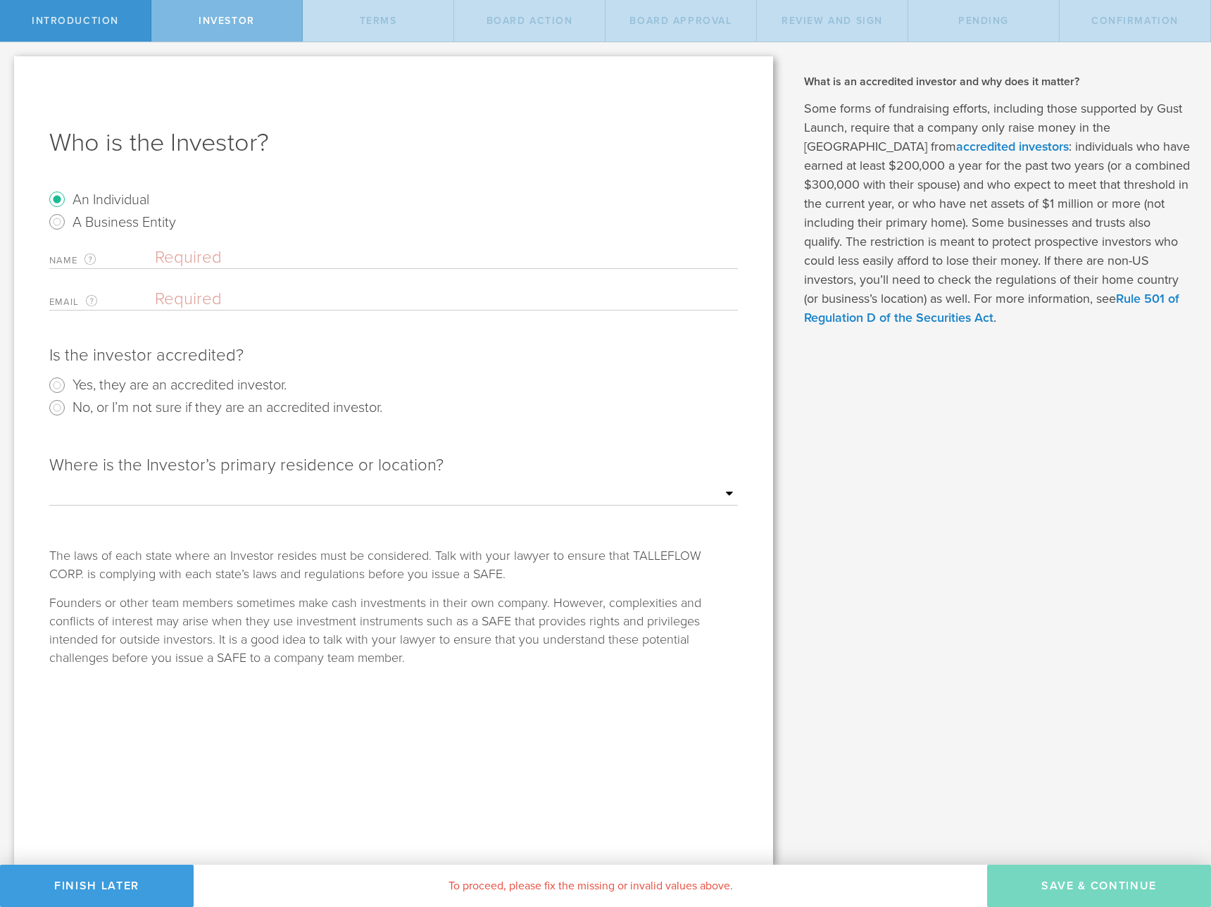
click at [1077, 313] on p "Some forms of fundraising efforts, including those supported by Gust Launch, re…" at bounding box center [997, 213] width 386 height 228
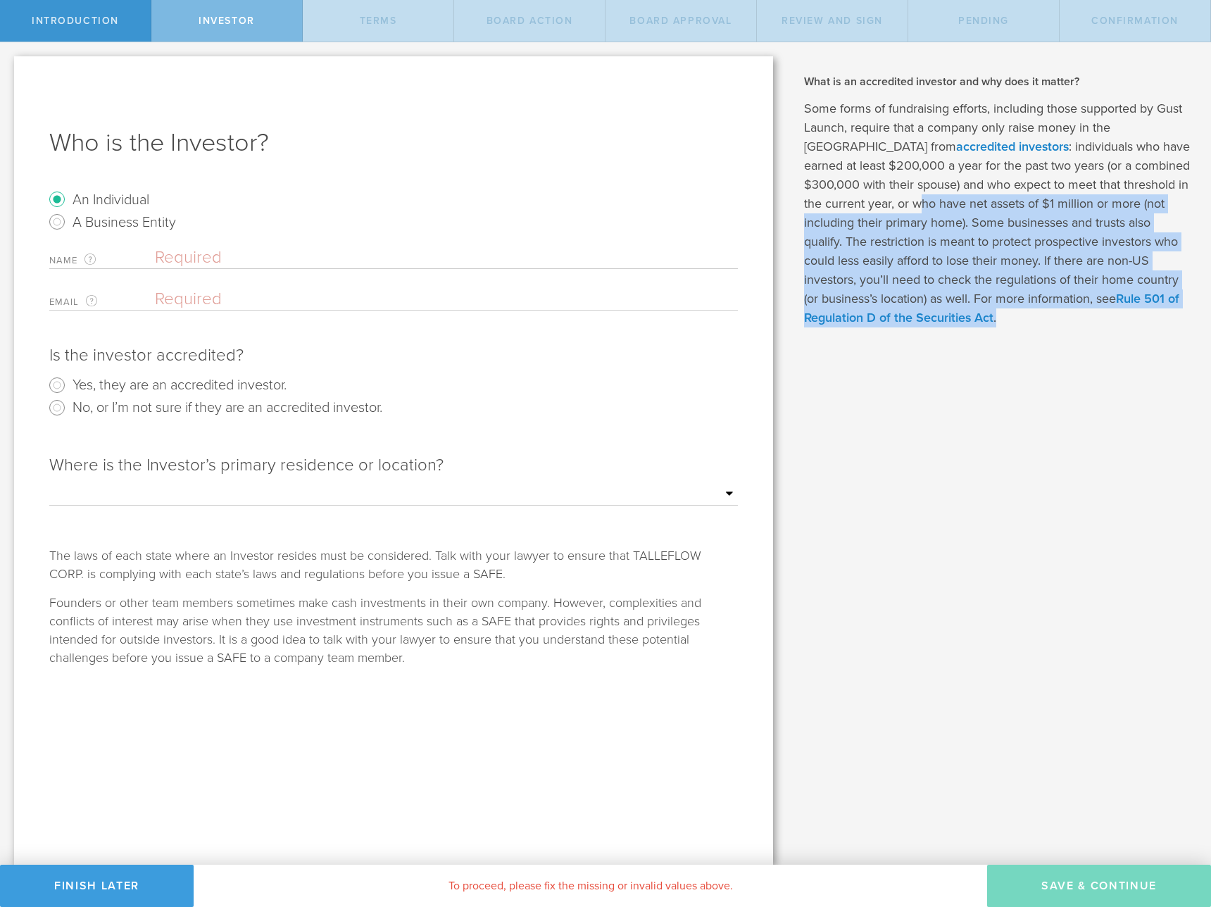
drag, startPoint x: 1068, startPoint y: 313, endPoint x: 896, endPoint y: 206, distance: 203.1
click at [896, 206] on p "Some forms of fundraising efforts, including those supported by Gust Launch, re…" at bounding box center [997, 213] width 386 height 228
drag, startPoint x: 1013, startPoint y: 318, endPoint x: 848, endPoint y: 204, distance: 200.1
click at [848, 204] on p "Some forms of fundraising efforts, including those supported by Gust Launch, re…" at bounding box center [997, 213] width 386 height 228
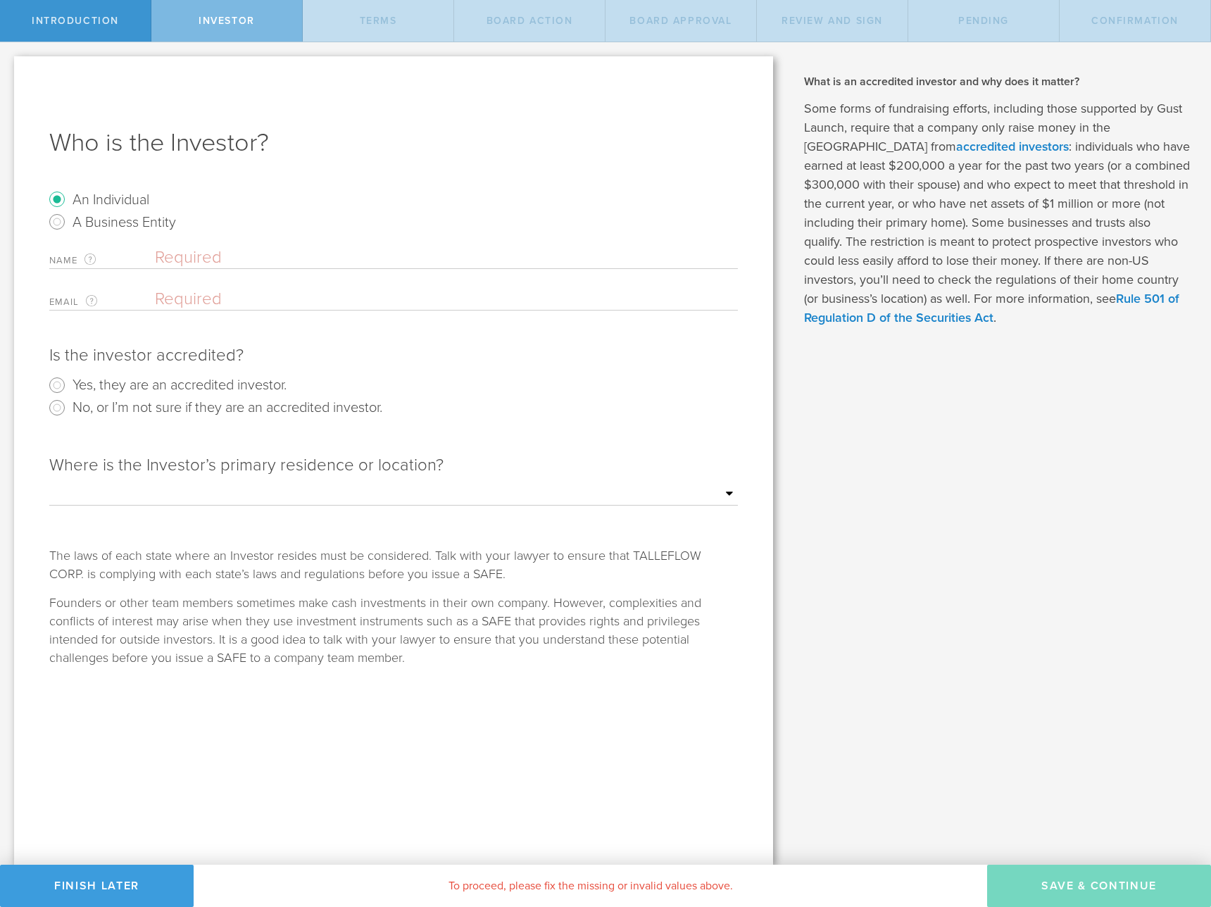
click at [887, 213] on p "Some forms of fundraising efforts, including those supported by Gust Launch, re…" at bounding box center [997, 213] width 386 height 228
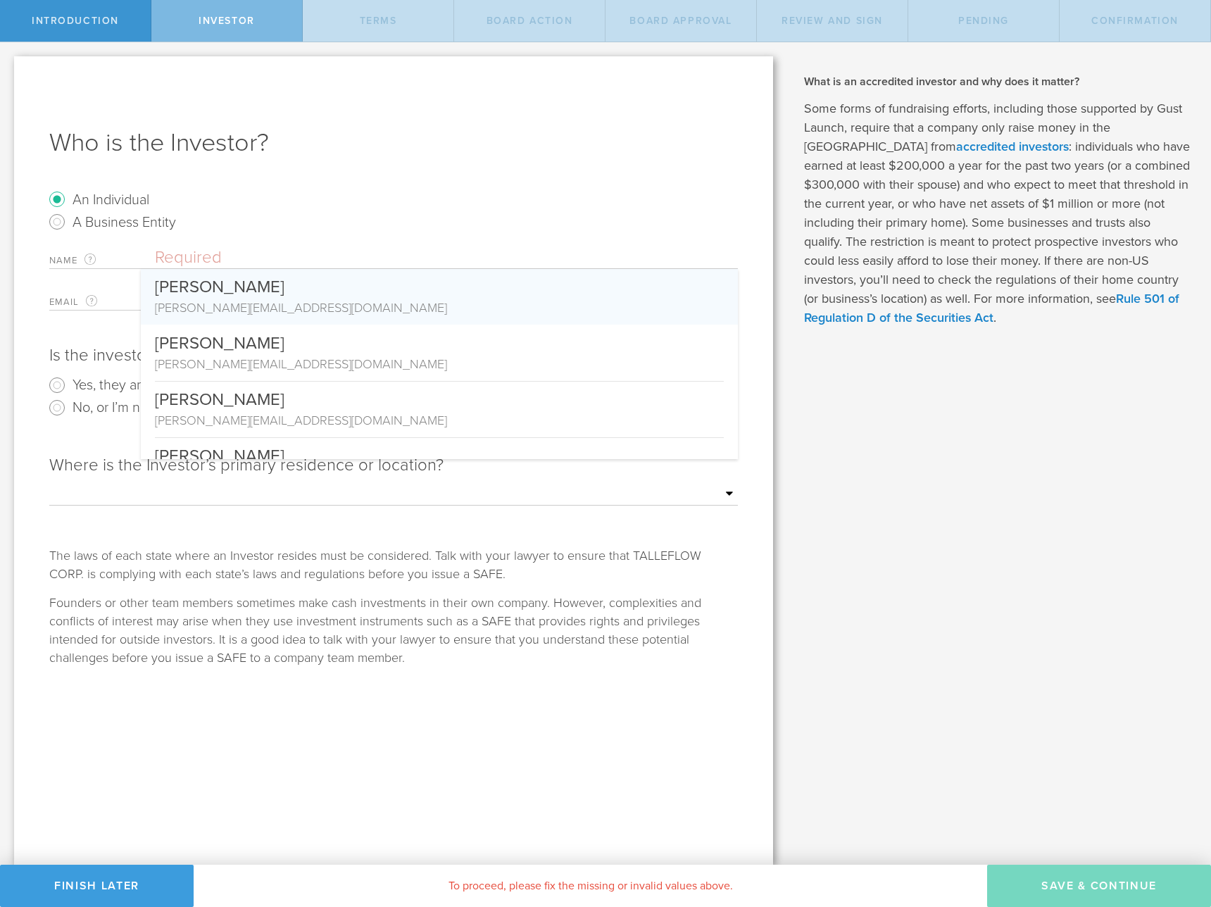
click at [252, 251] on input "text" at bounding box center [446, 257] width 583 height 21
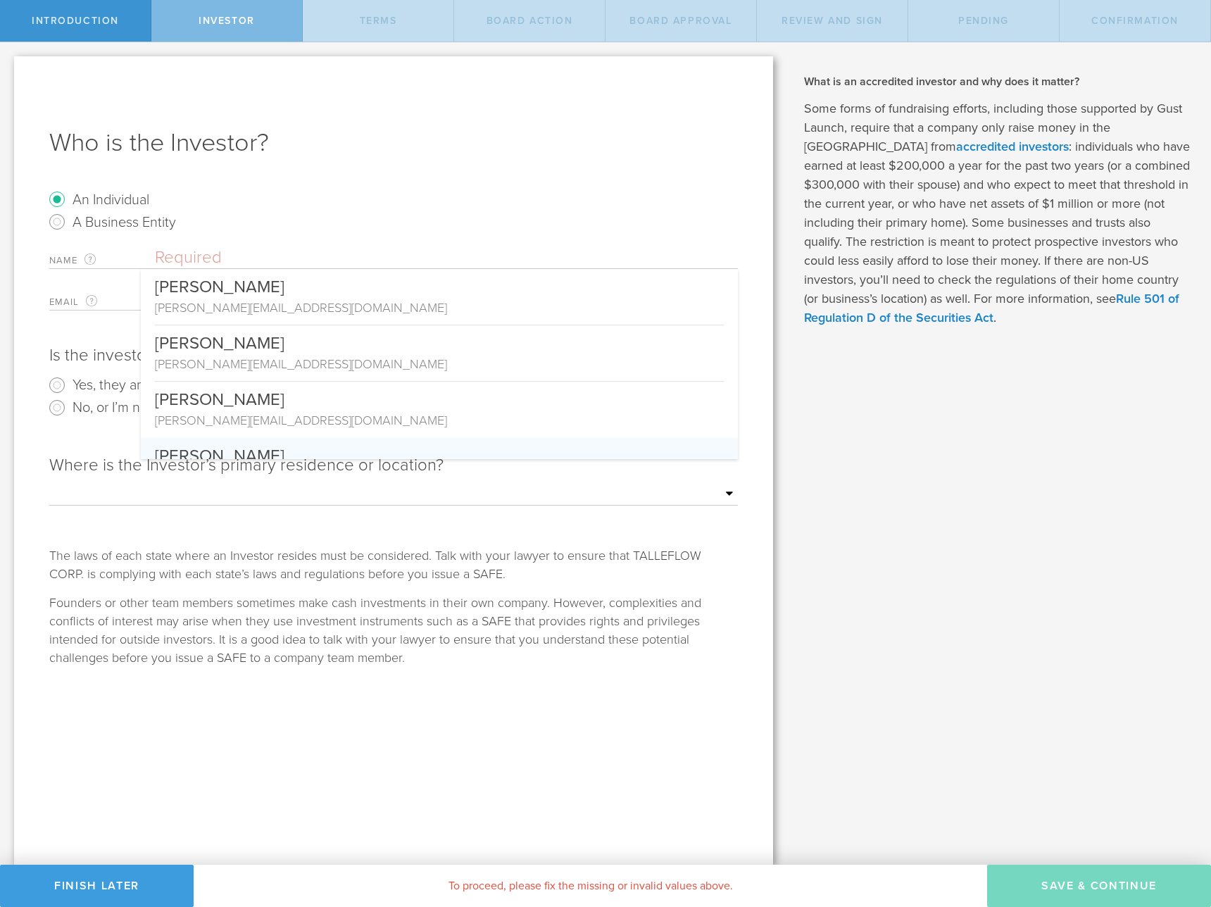
click at [398, 562] on div "The laws of each state where an Investor resides must be considered. Talk with …" at bounding box center [393, 565] width 689 height 37
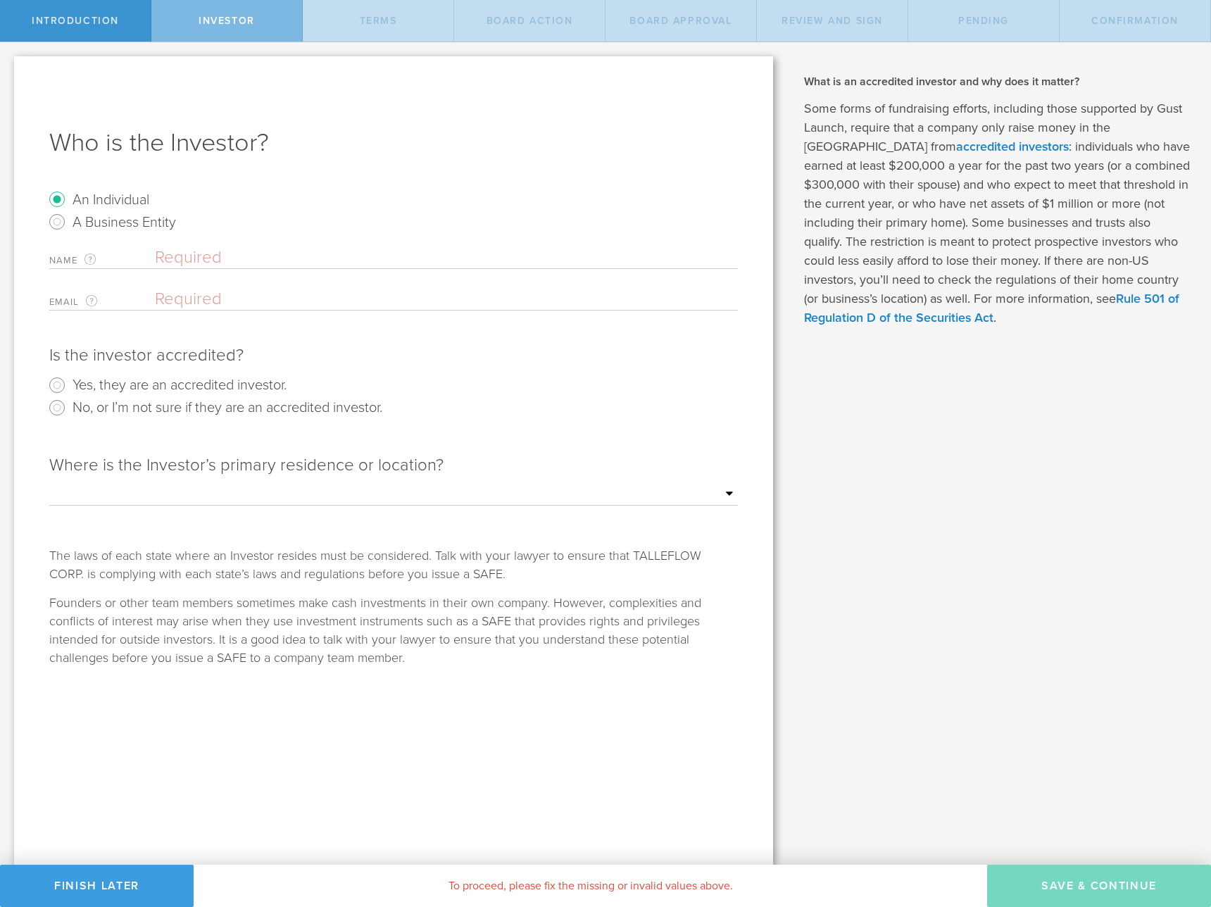
click at [343, 498] on select "Outside of the US Alabama Alaska Arizona Arkansas California Colorado Connectic…" at bounding box center [393, 494] width 689 height 21
click at [271, 504] on select "Outside of the US Alabama Alaska Arizona Arkansas California Colorado Connectic…" at bounding box center [393, 494] width 689 height 21
select select "string:CA"
click at [49, 484] on select "Outside of the US Alabama Alaska Arizona Arkansas California Colorado Connectic…" at bounding box center [393, 494] width 689 height 21
click at [229, 381] on label "Yes, they are an accredited investor." at bounding box center [180, 384] width 214 height 20
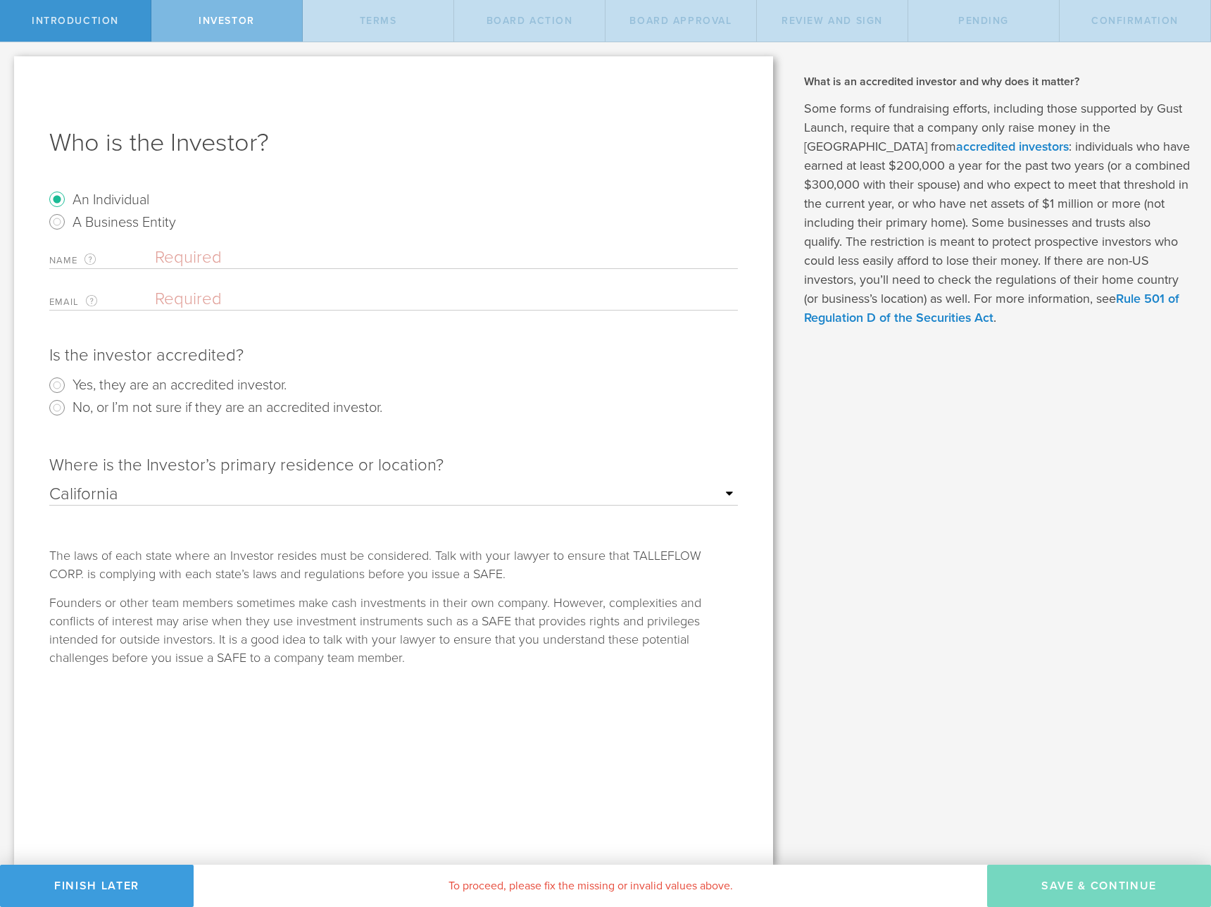
click at [68, 381] on input "Yes, they are an accredited investor." at bounding box center [57, 385] width 23 height 23
radio input "true"
click at [157, 263] on input "text" at bounding box center [446, 257] width 583 height 21
type input "D"
type input "asdfasdf"
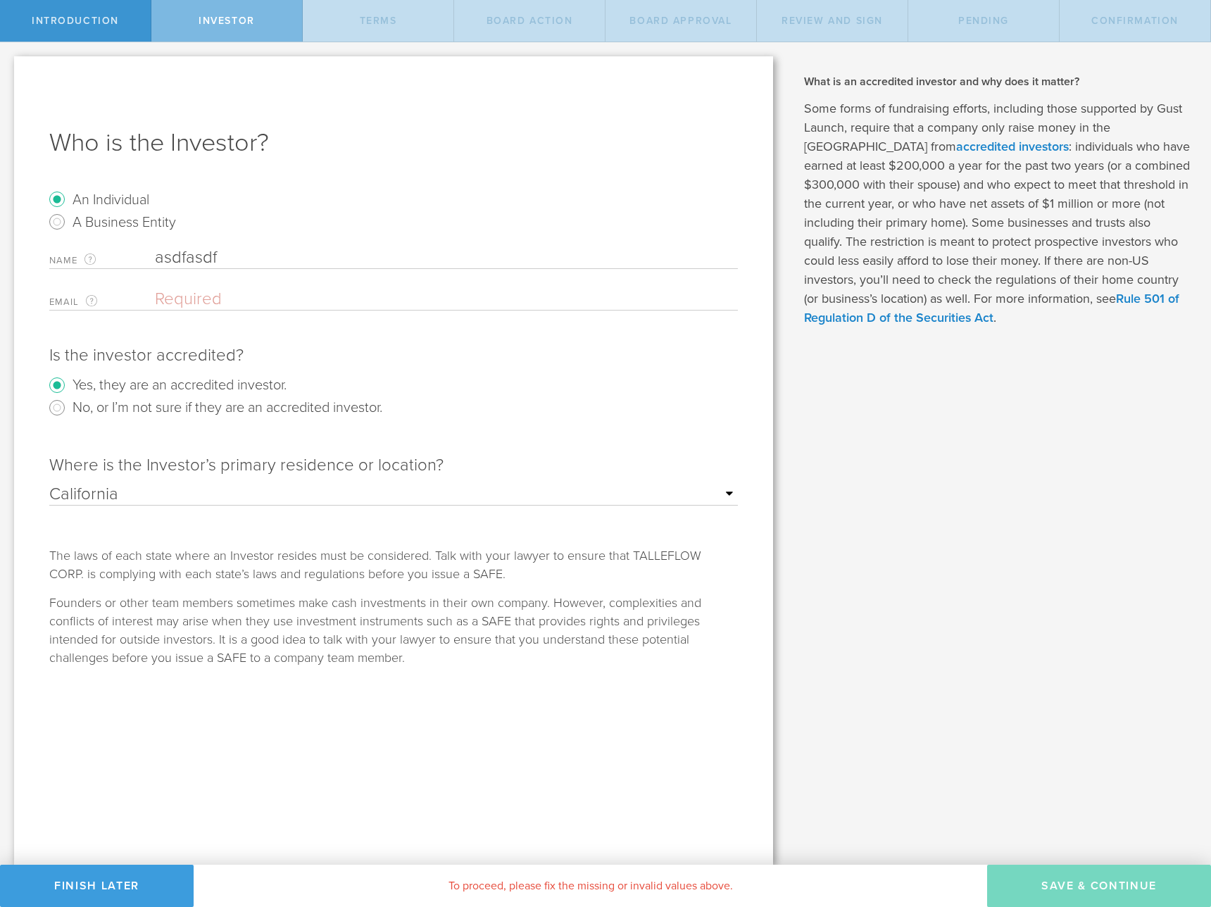
click at [219, 309] on input "email" at bounding box center [443, 299] width 576 height 21
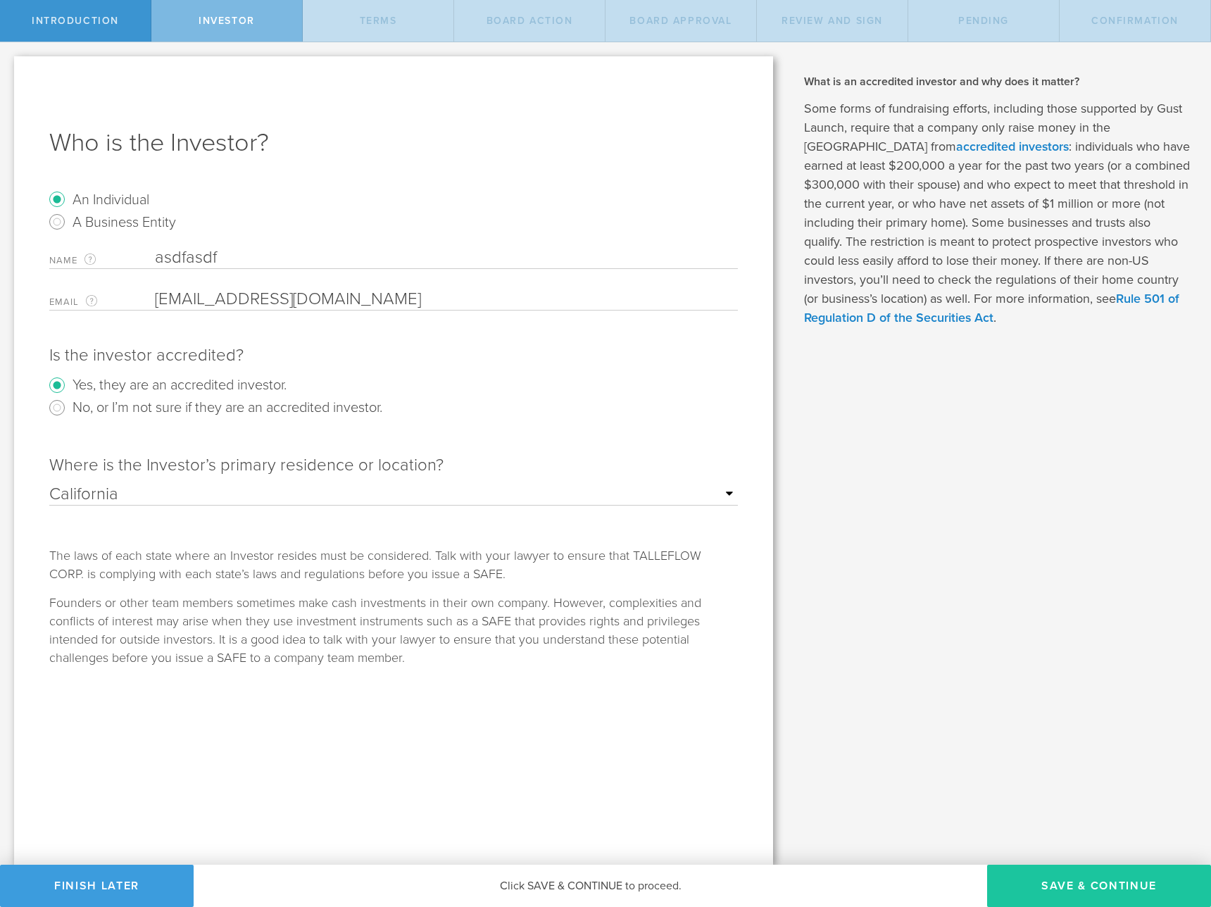
type input "asdf@yahoo.com"
click at [1034, 872] on button "Save & Continue" at bounding box center [1099, 886] width 224 height 42
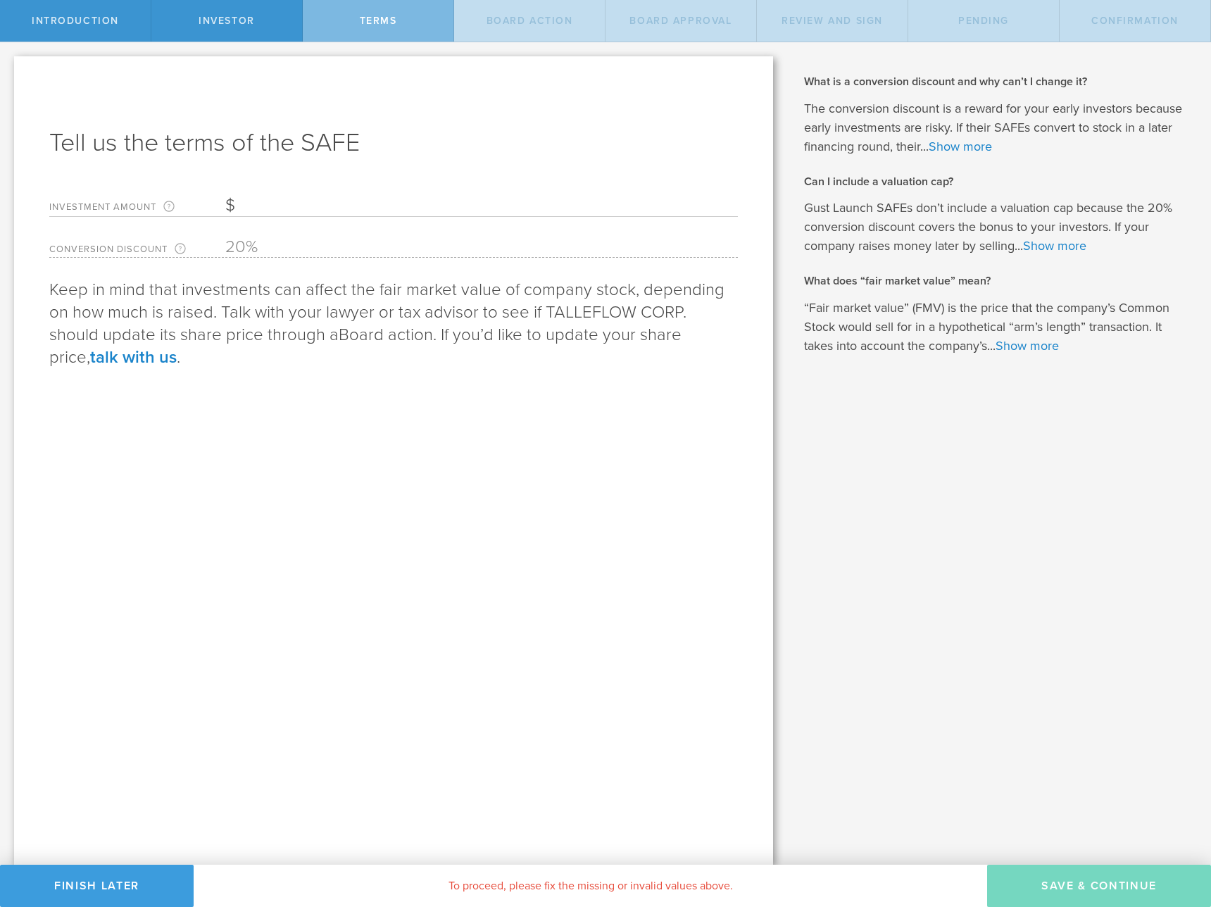
click at [282, 205] on input "Investment Amount The amount (in USD) that this investor is paying for the SAFE." at bounding box center [481, 205] width 513 height 21
type input "20,000"
click at [177, 347] on link "talk with us" at bounding box center [133, 357] width 87 height 20
drag, startPoint x: 223, startPoint y: 248, endPoint x: 251, endPoint y: 245, distance: 29.0
click at [223, 248] on label "Conversion Discount The conversion discount establishes a discount on the price…" at bounding box center [137, 250] width 176 height 14
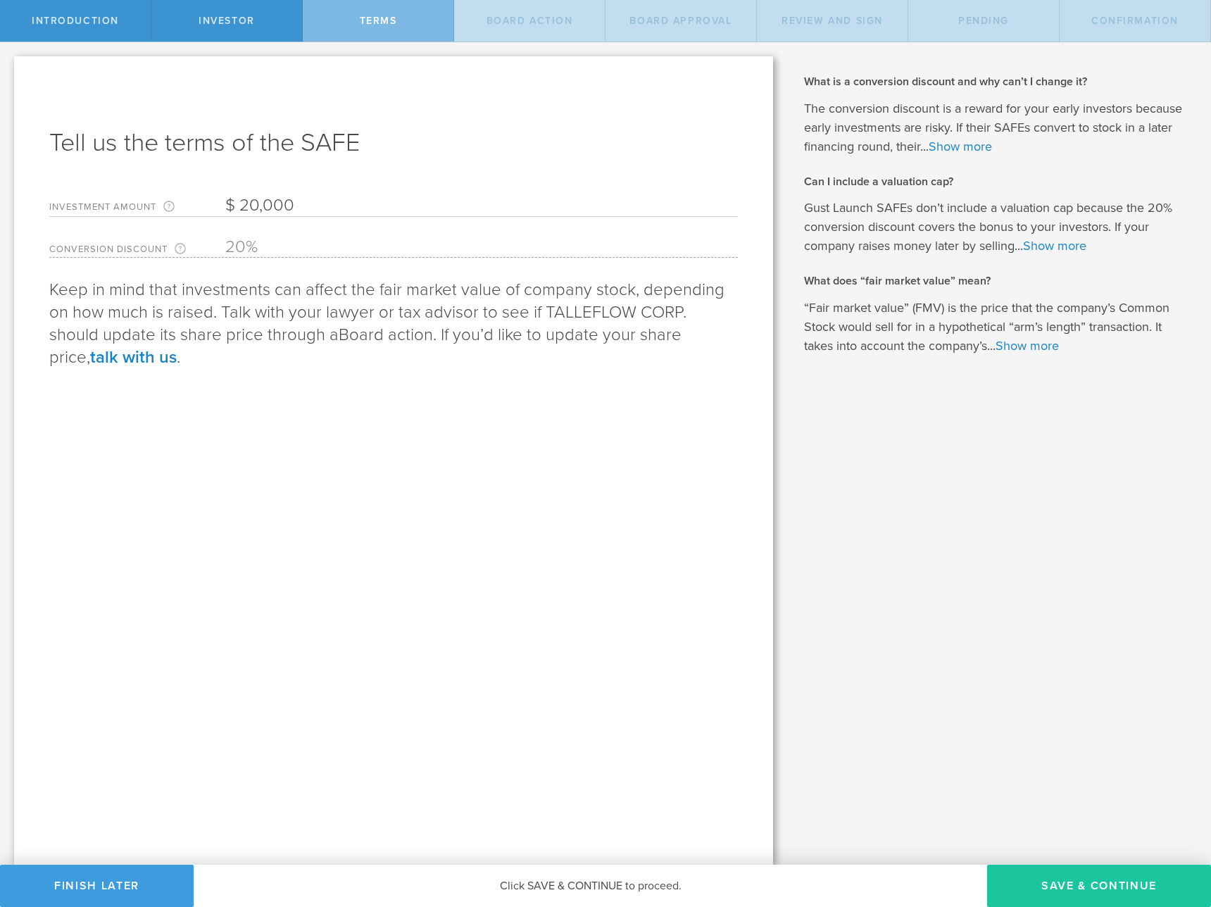
click at [1061, 889] on button "Save & Continue" at bounding box center [1099, 886] width 224 height 42
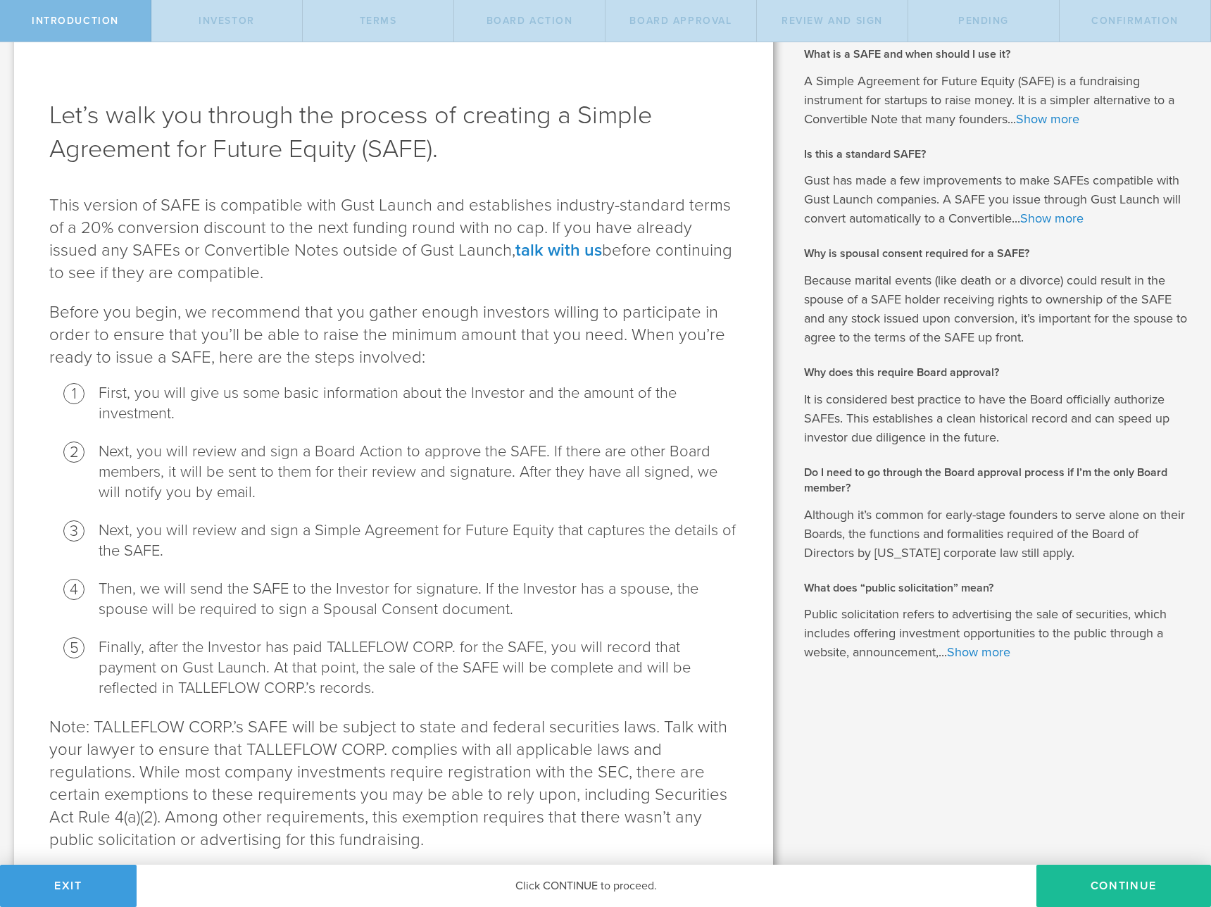
scroll to position [81, 0]
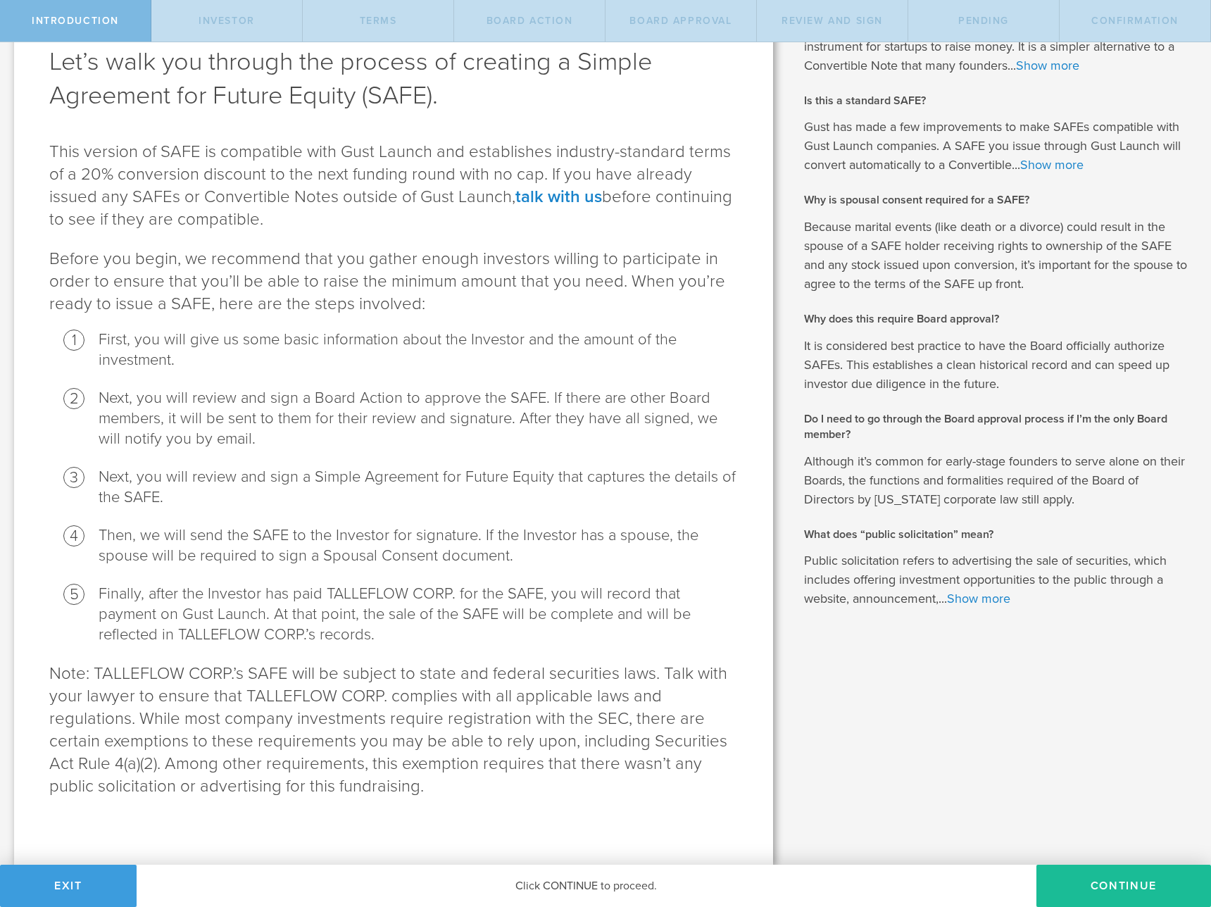
drag, startPoint x: 1078, startPoint y: 886, endPoint x: 1020, endPoint y: 867, distance: 61.5
click at [1079, 886] on button "Continue" at bounding box center [1124, 886] width 175 height 42
radio input "true"
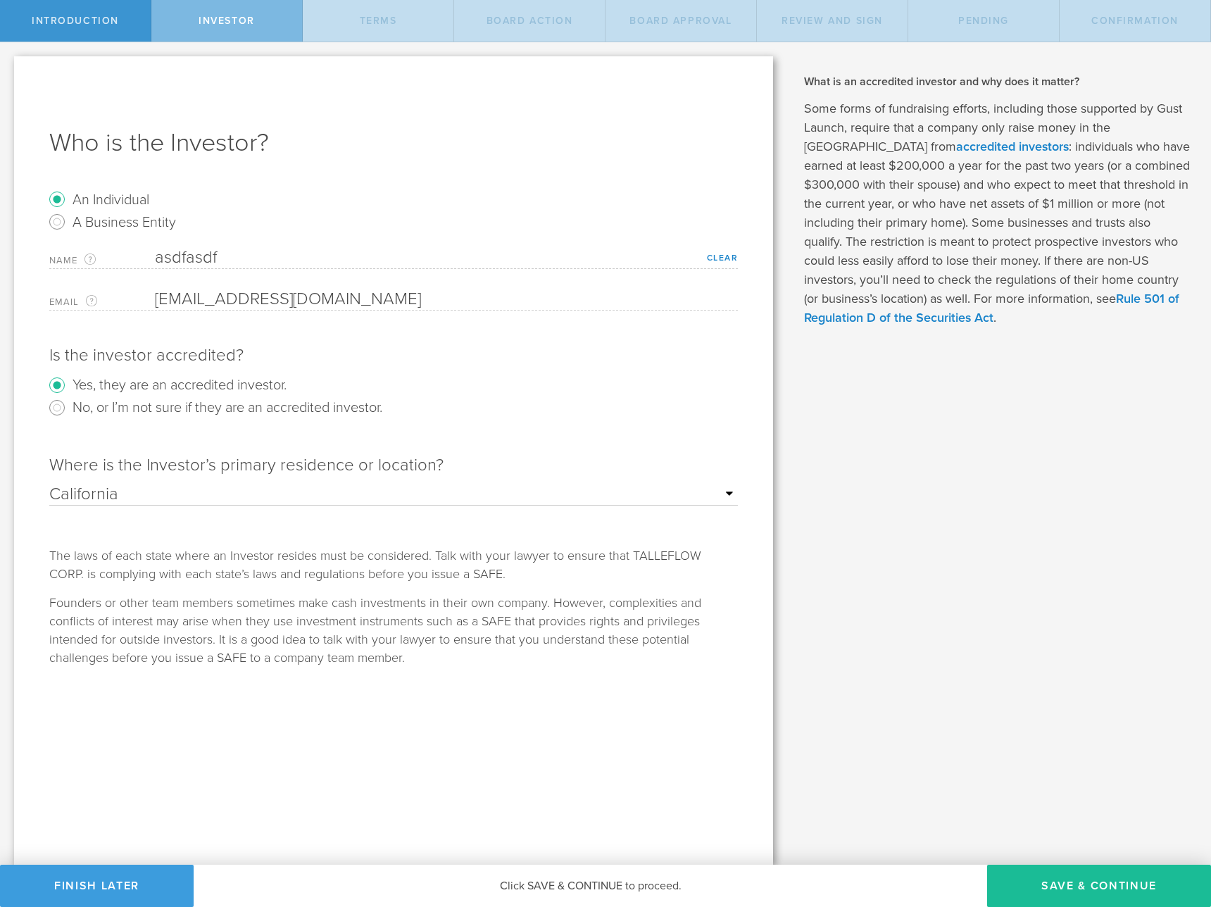
click at [1019, 875] on button "Save & Continue" at bounding box center [1099, 886] width 224 height 42
type input "20,000"
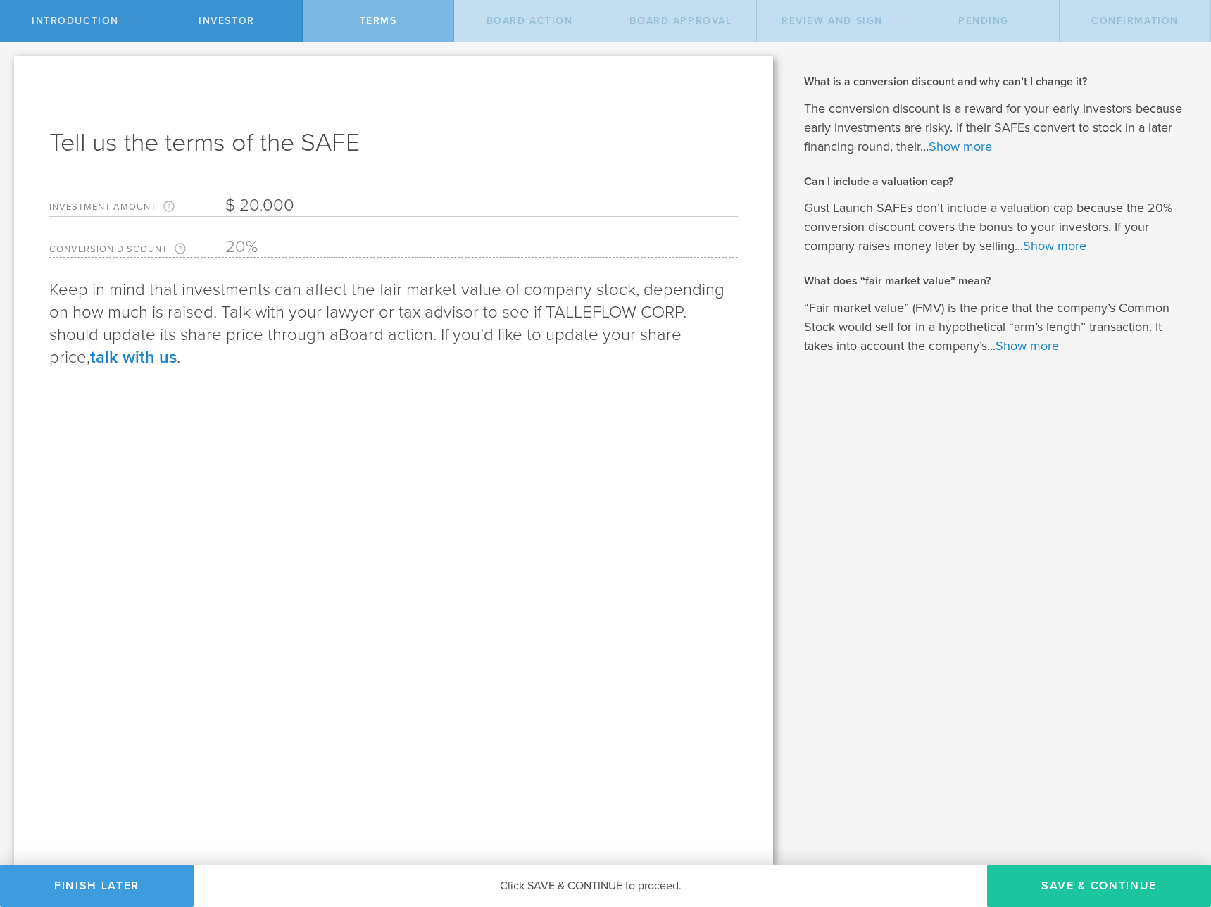
click at [1096, 879] on button "Save & Continue" at bounding box center [1099, 886] width 224 height 42
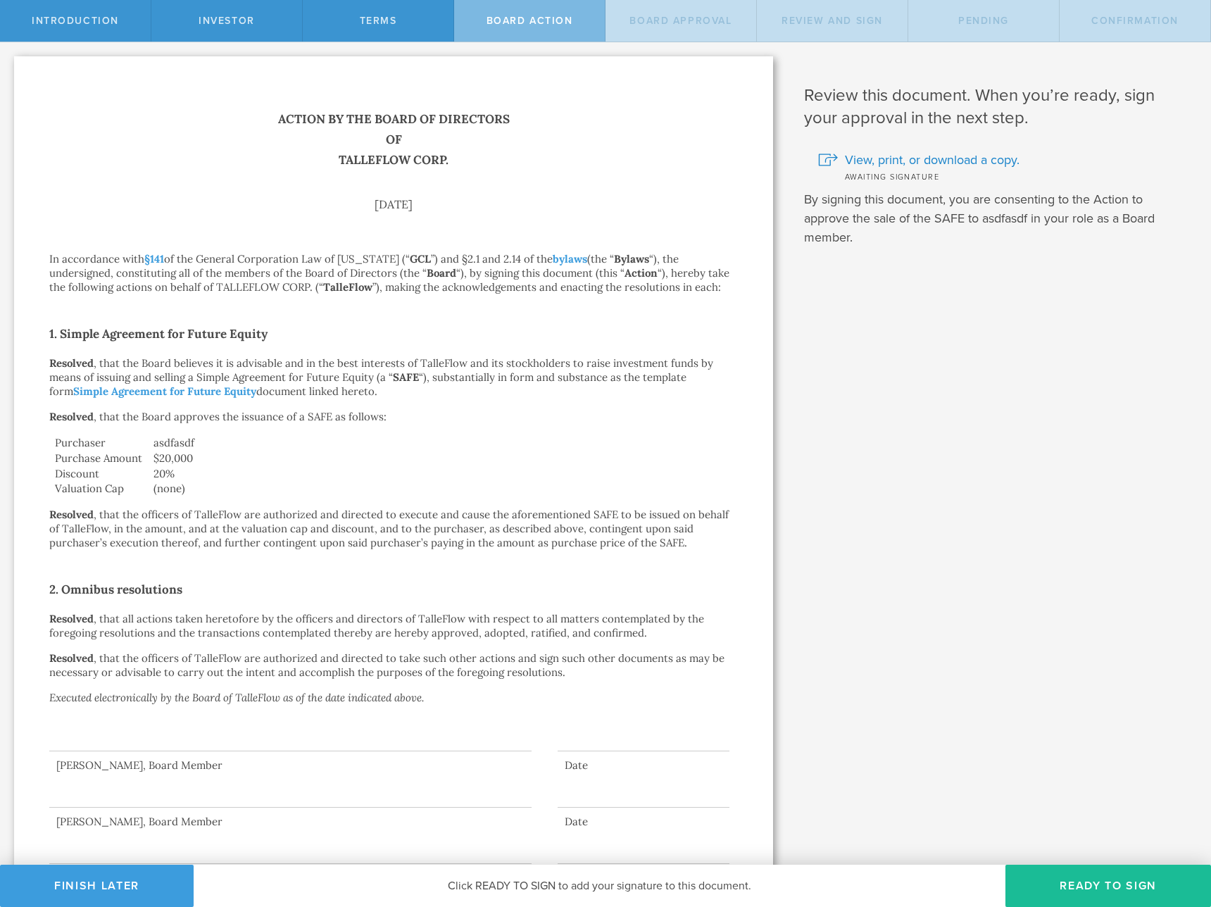
scroll to position [73, 0]
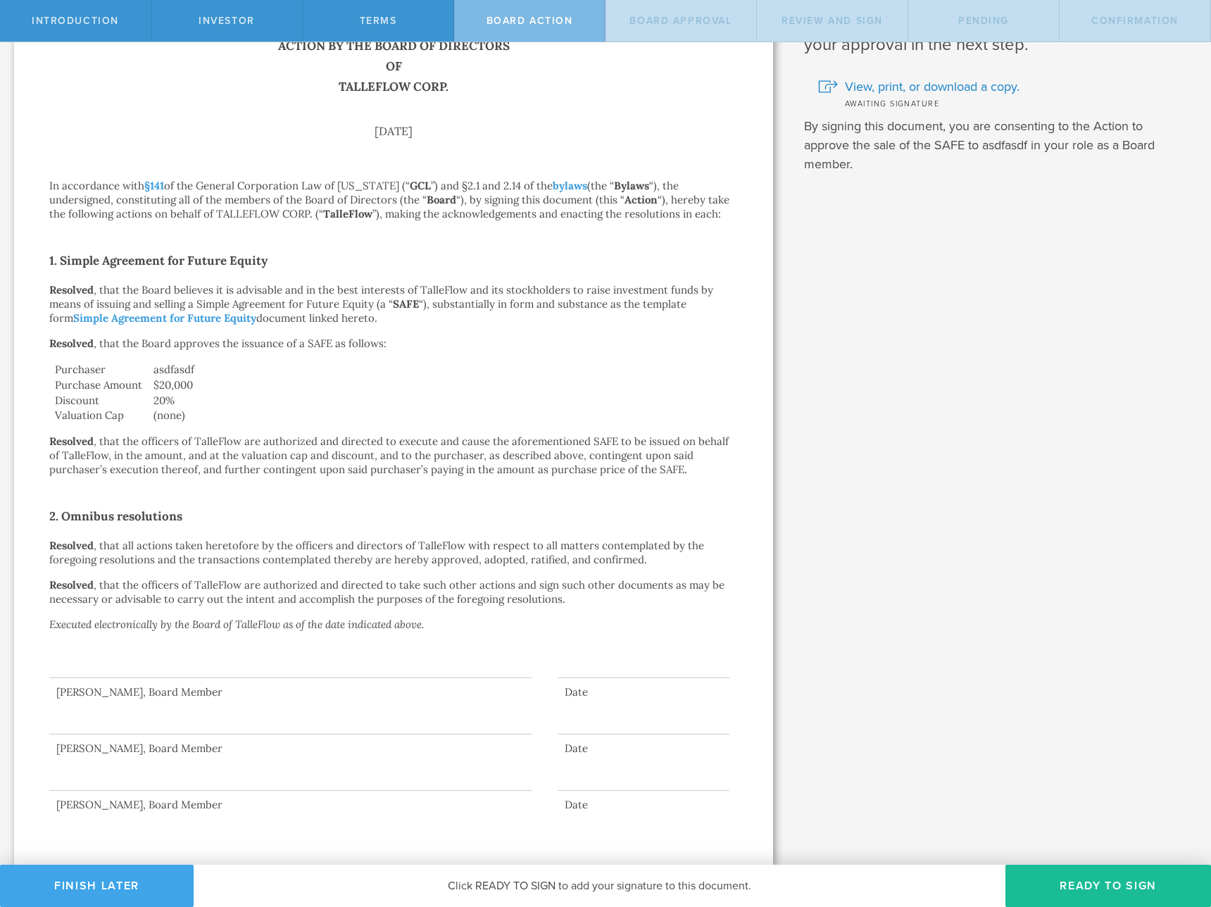
click at [132, 890] on button "Finish Later" at bounding box center [97, 886] width 194 height 42
